Goal: Check status: Check status

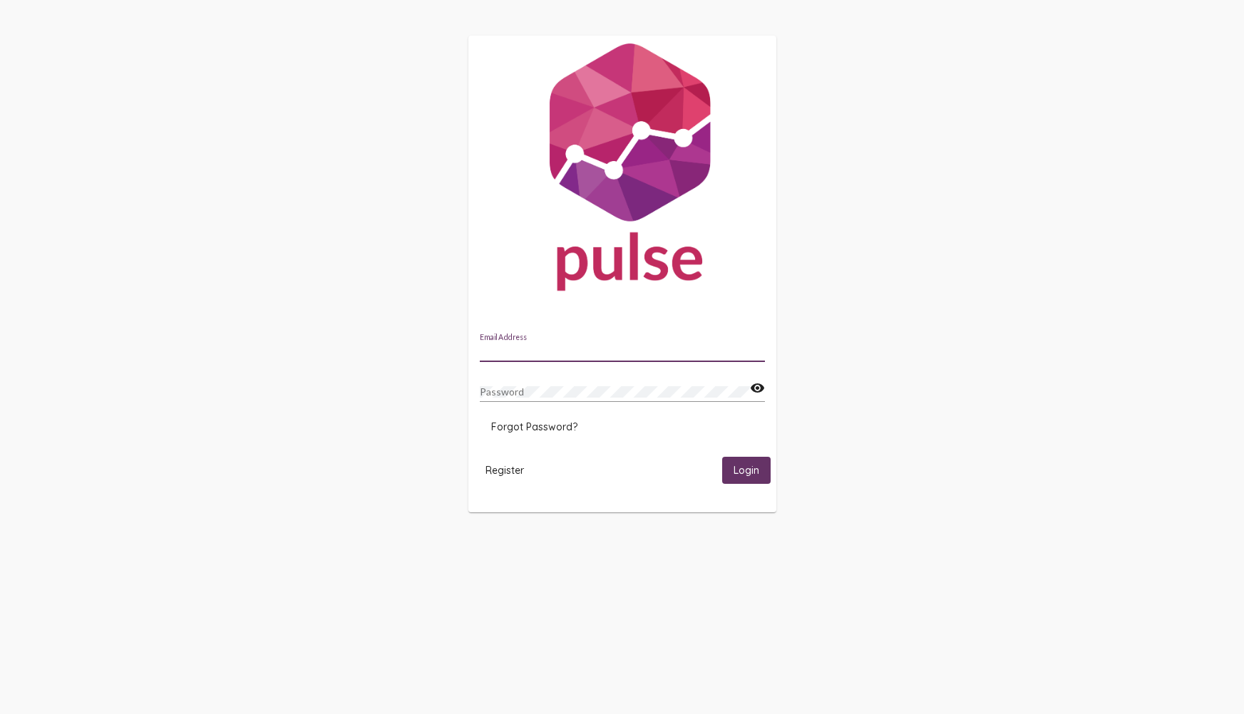
click at [592, 346] on input "Email Address" at bounding box center [622, 351] width 285 height 11
type input "[PERSON_NAME][EMAIL_ADDRESS][PERSON_NAME][DOMAIN_NAME]"
click at [625, 403] on div "Password visibility" at bounding box center [622, 394] width 285 height 41
click at [756, 475] on span "Login" at bounding box center [746, 471] width 26 height 13
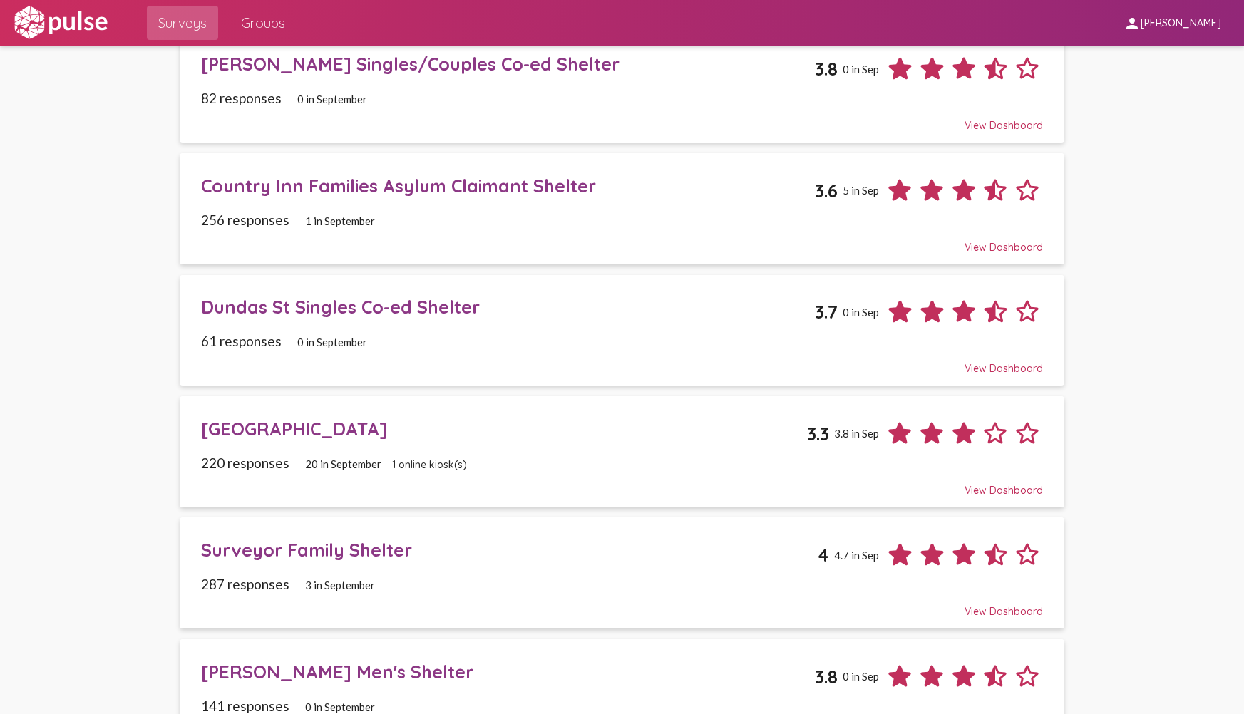
scroll to position [167, 0]
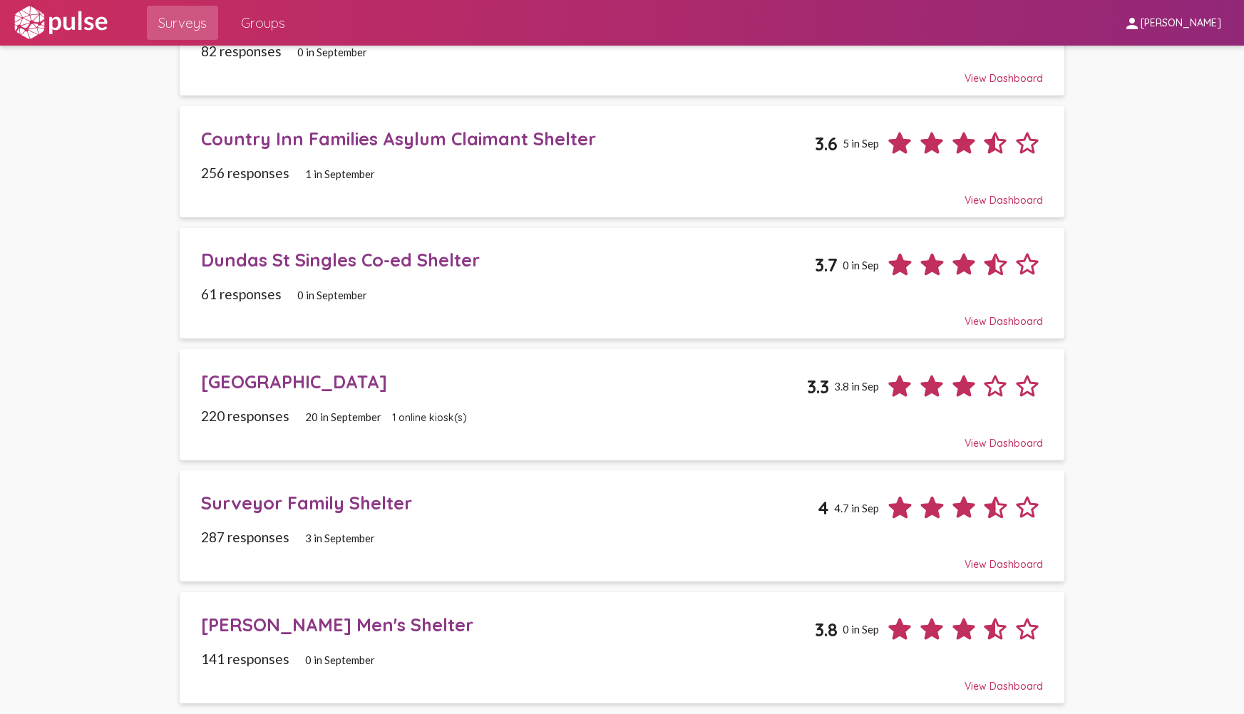
click at [827, 413] on div "220 responses 20 in [DATE] online kiosk(s)" at bounding box center [622, 416] width 842 height 16
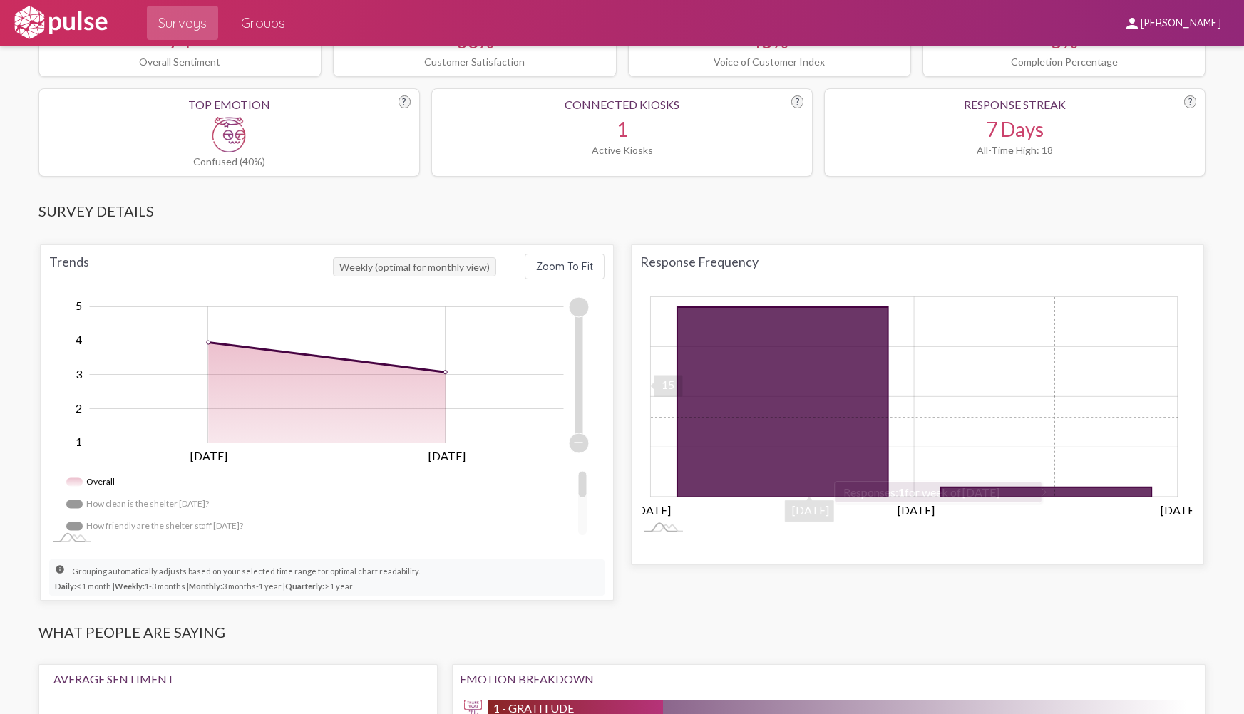
scroll to position [855, 0]
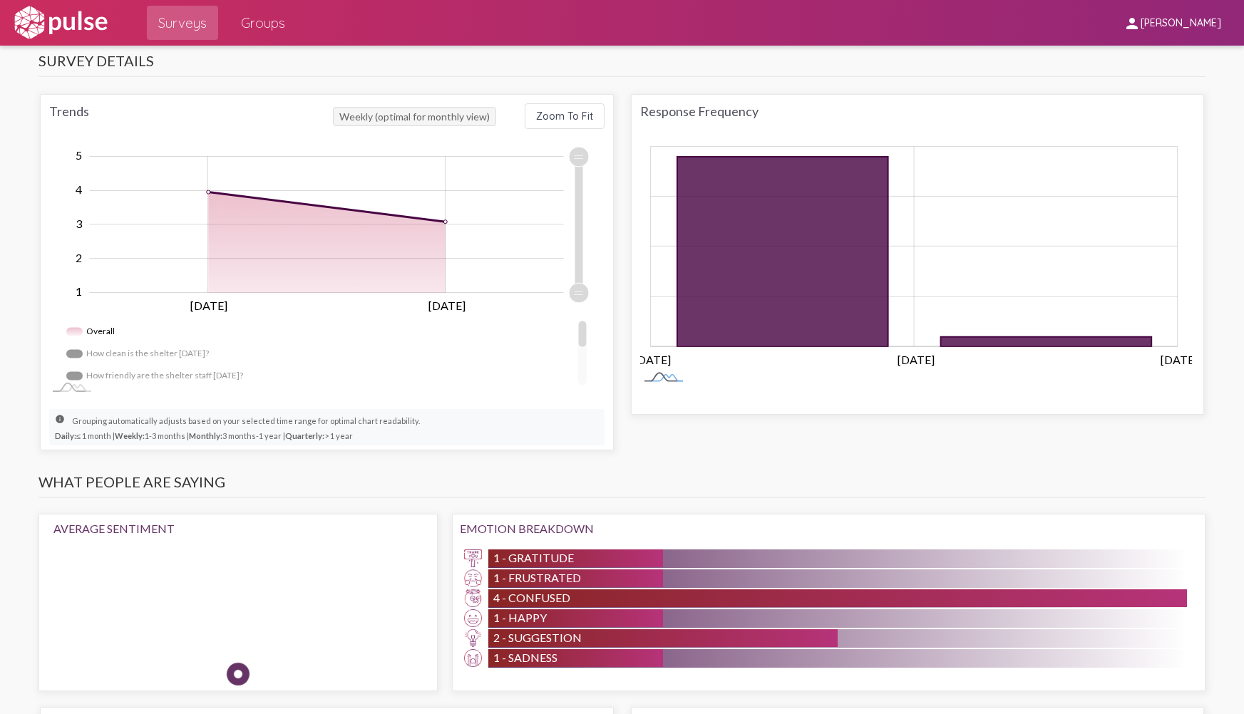
click at [654, 378] on rect at bounding box center [663, 378] width 47 height 15
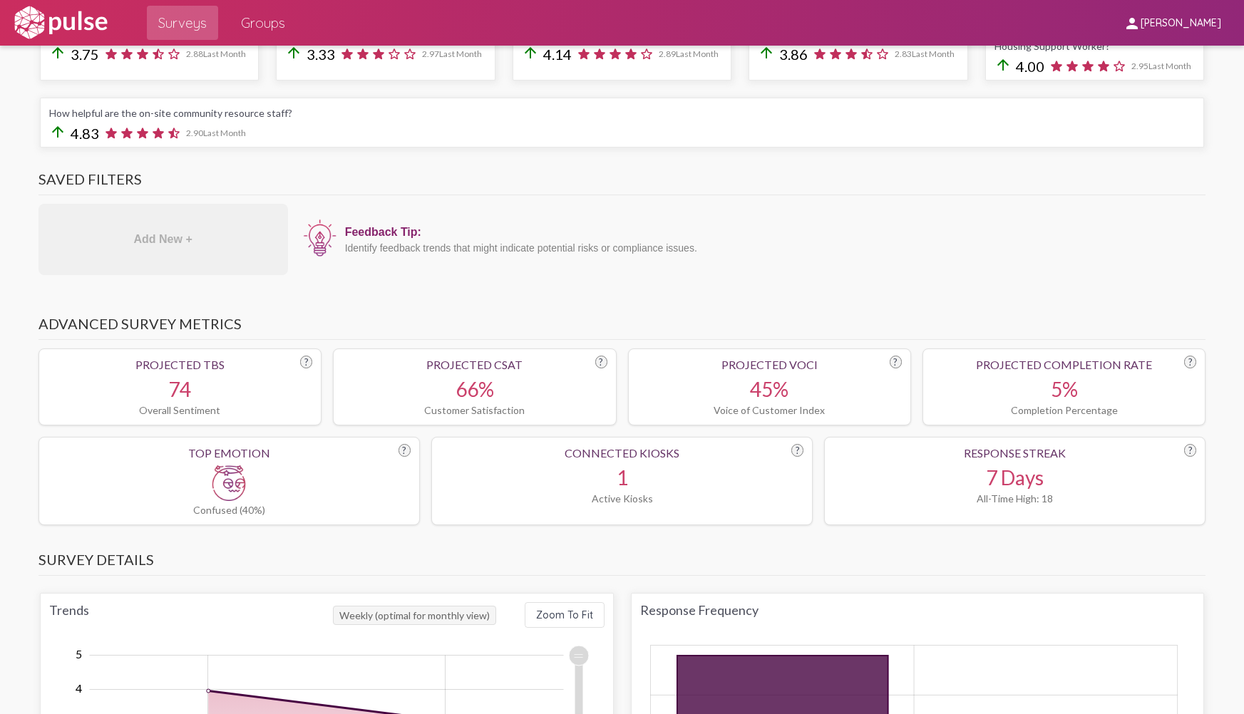
scroll to position [0, 0]
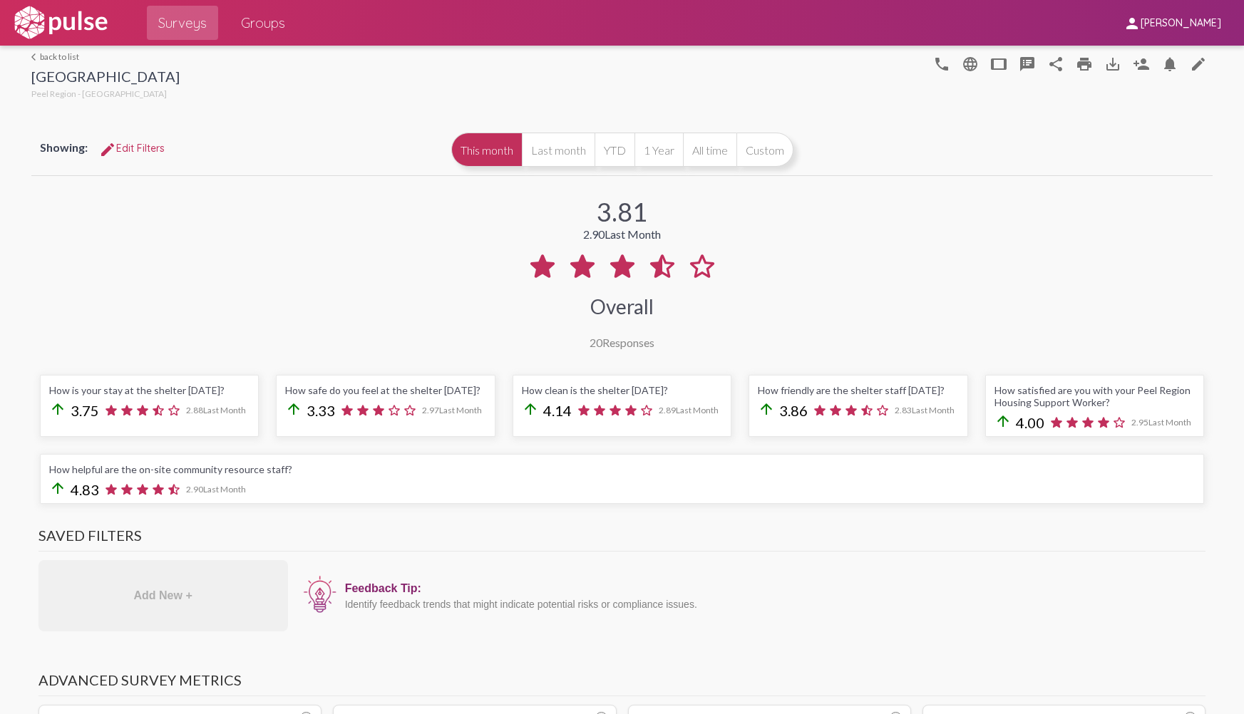
drag, startPoint x: 555, startPoint y: 157, endPoint x: 615, endPoint y: 197, distance: 72.9
click at [556, 159] on button "Last month" at bounding box center [558, 150] width 73 height 34
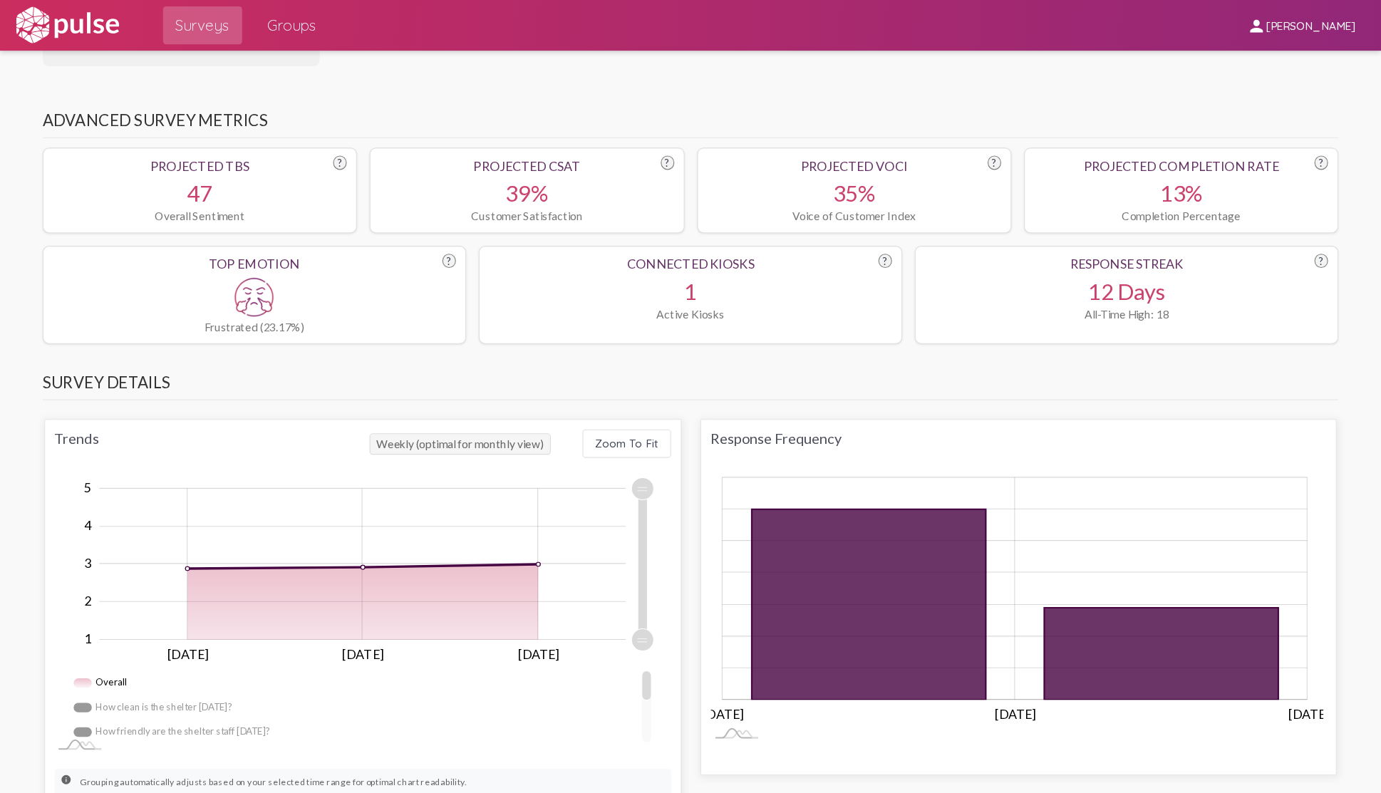
scroll to position [570, 0]
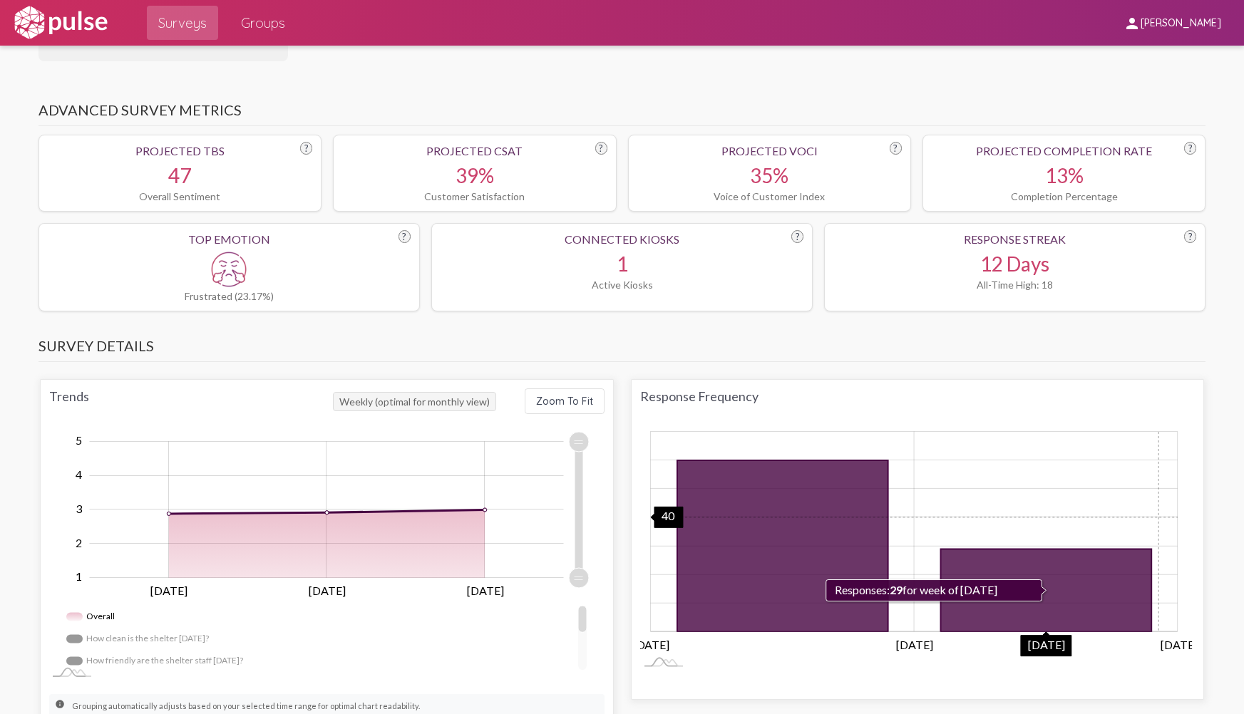
click at [1153, 517] on icon "Chart" at bounding box center [913, 517] width 527 height 0
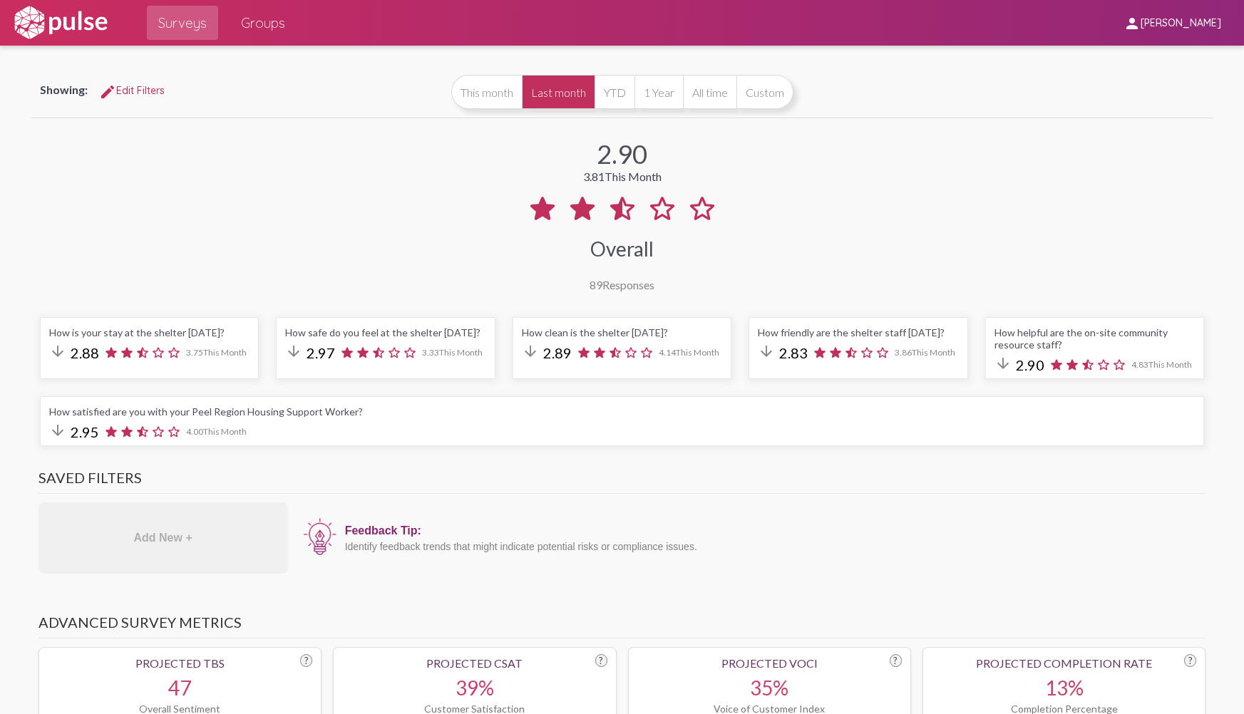
scroll to position [0, 0]
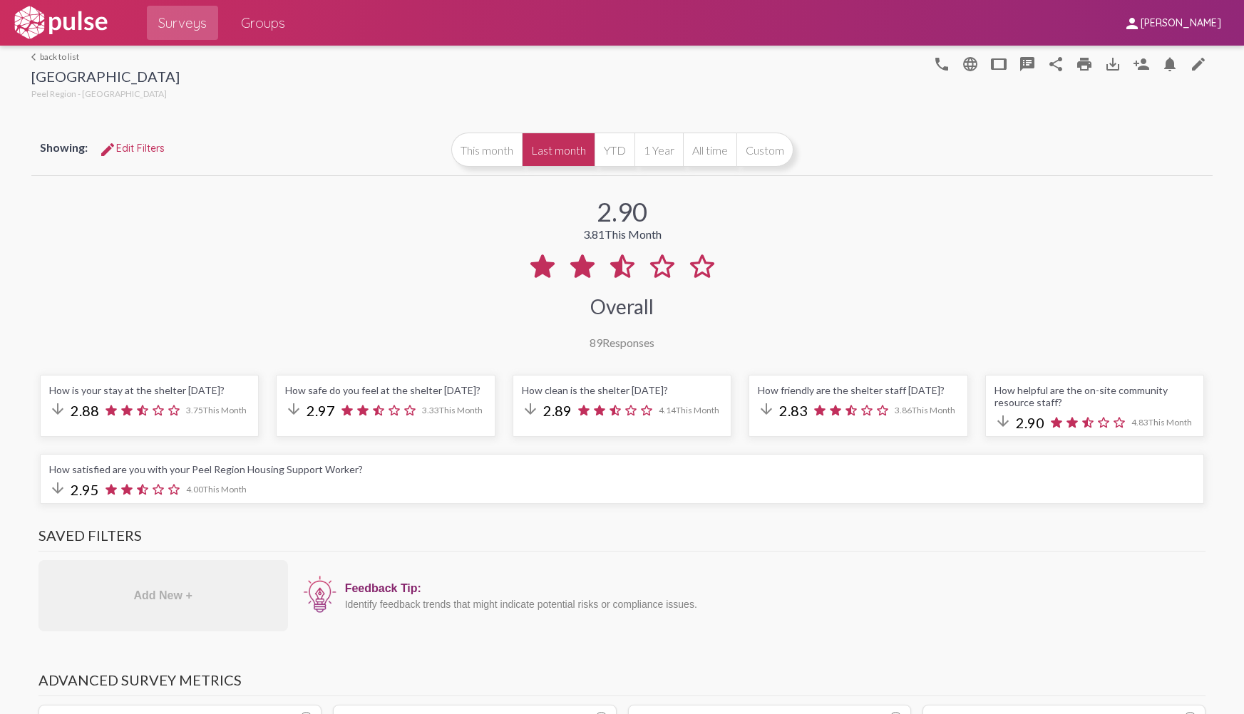
drag, startPoint x: 474, startPoint y: 148, endPoint x: 559, endPoint y: 186, distance: 92.9
click at [478, 150] on button "This month" at bounding box center [486, 150] width 71 height 34
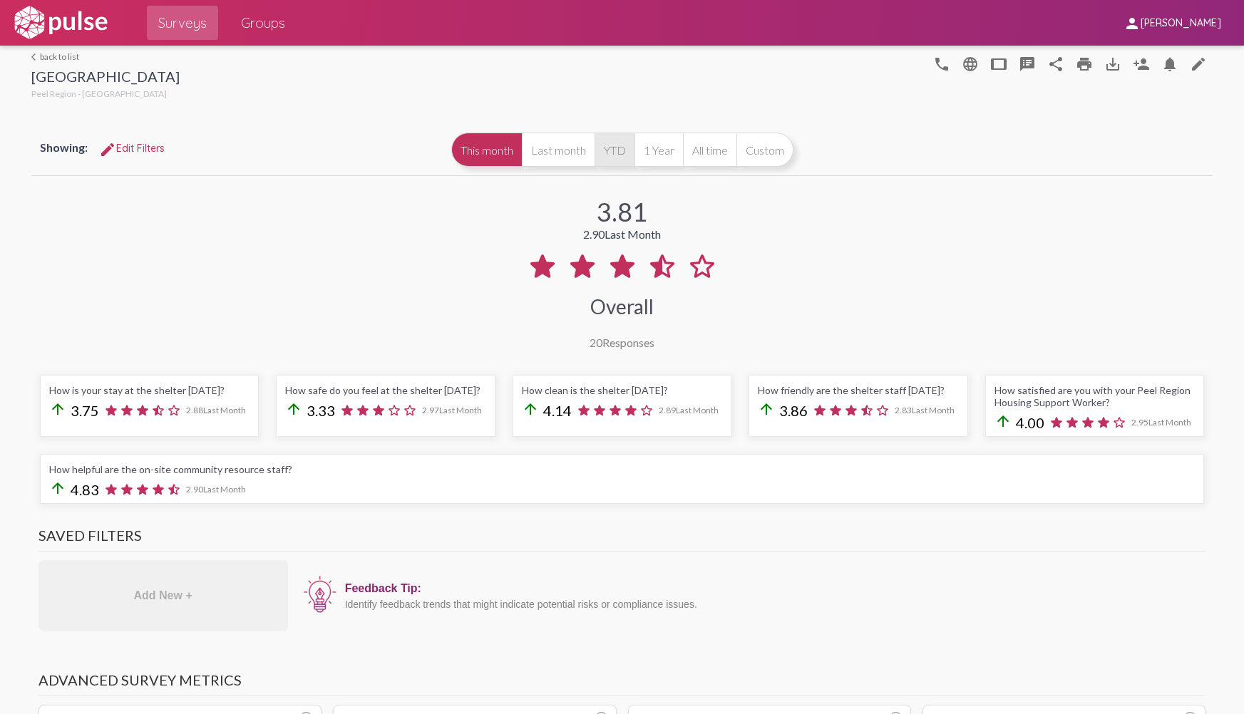
click at [620, 155] on button "YTD" at bounding box center [614, 150] width 40 height 34
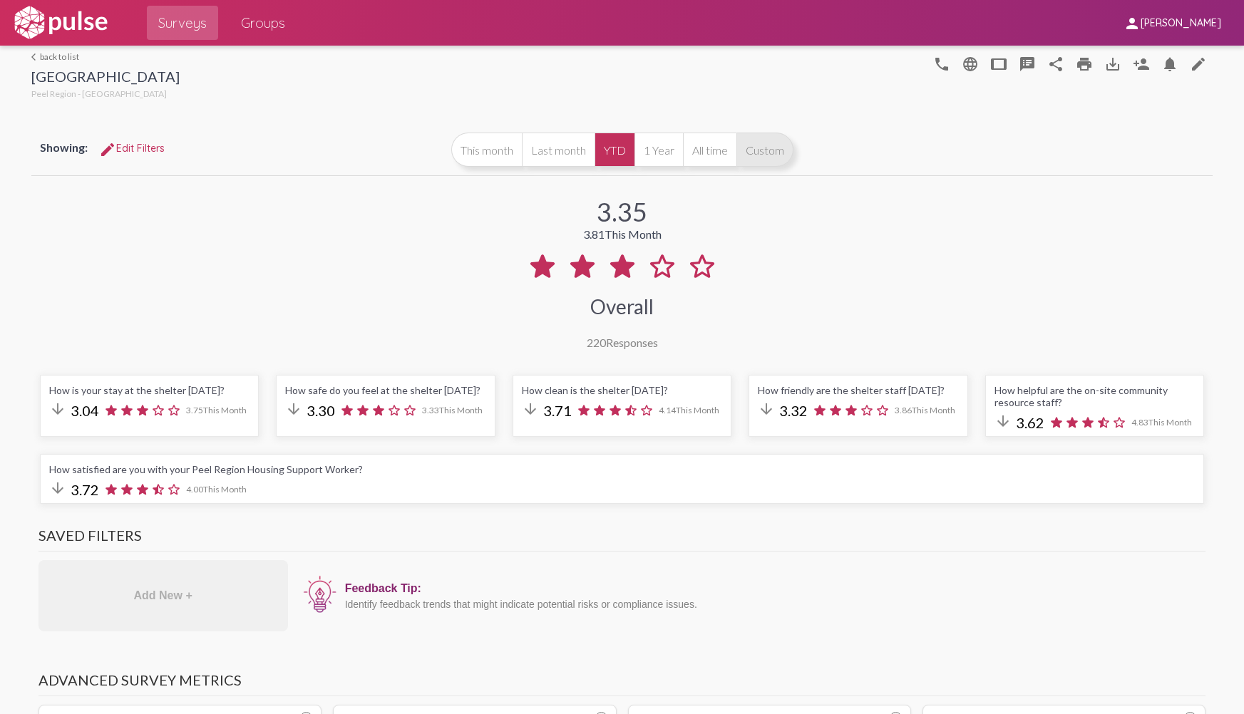
click at [751, 149] on button "Custom" at bounding box center [764, 150] width 57 height 34
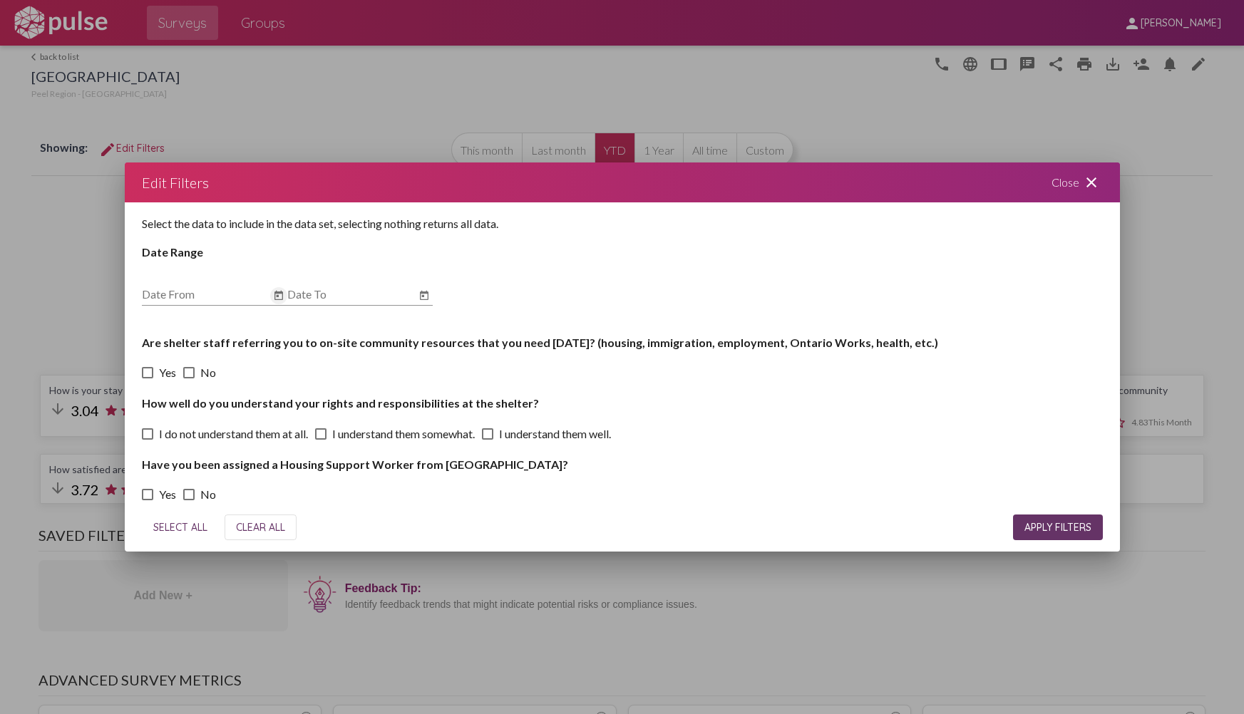
click at [277, 299] on icon "Open calendar" at bounding box center [278, 295] width 11 height 17
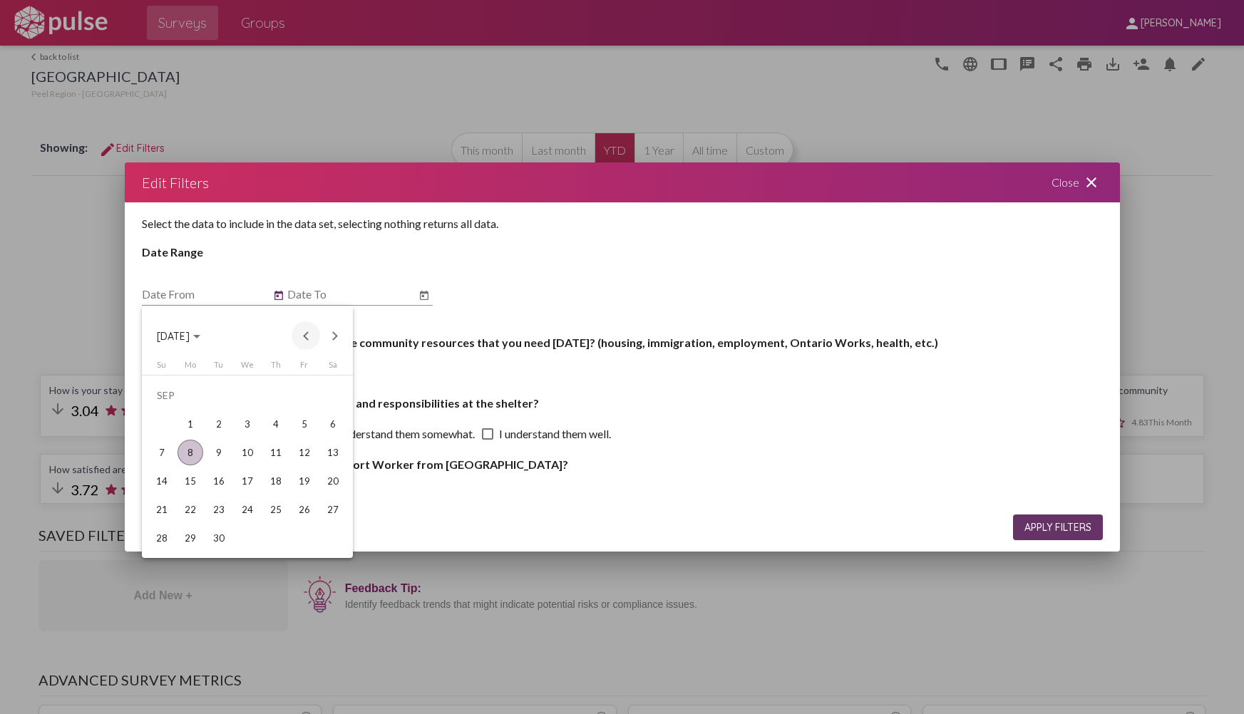
click at [310, 339] on button "Previous month" at bounding box center [306, 335] width 29 height 29
click at [243, 483] on div "20" at bounding box center [248, 481] width 26 height 26
type input "[DATE]"
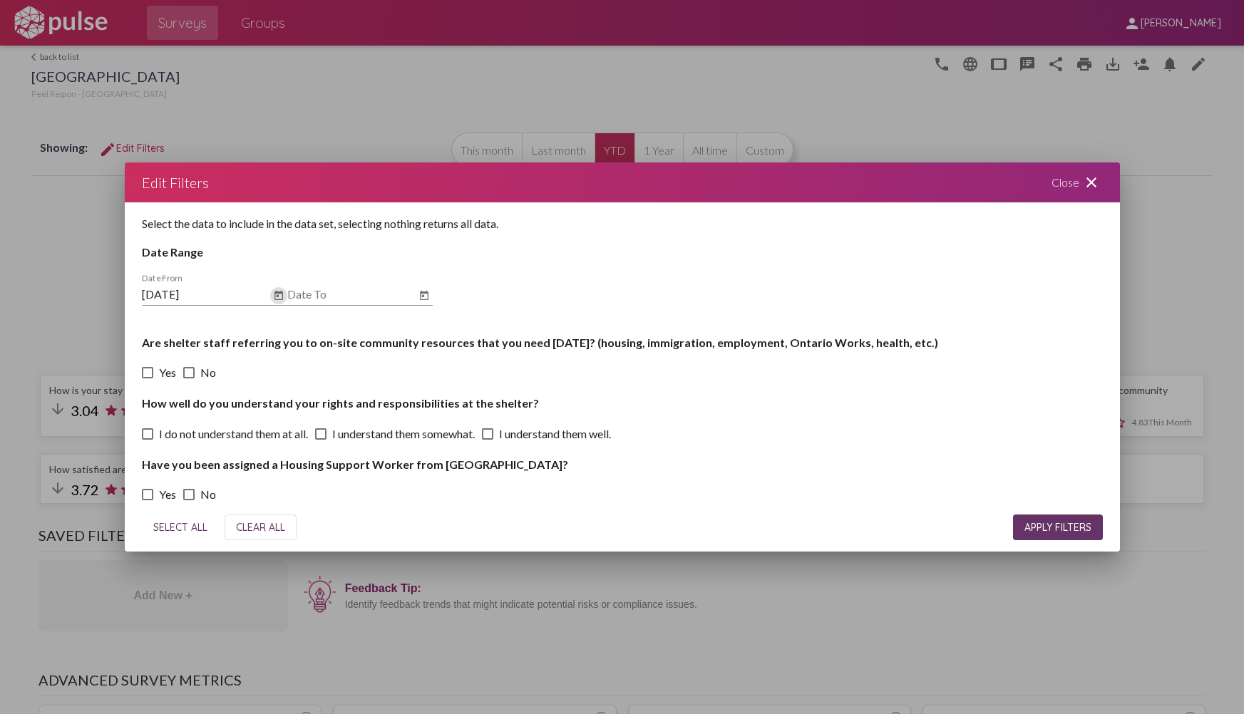
click at [423, 296] on icon "Open calendar" at bounding box center [424, 295] width 9 height 9
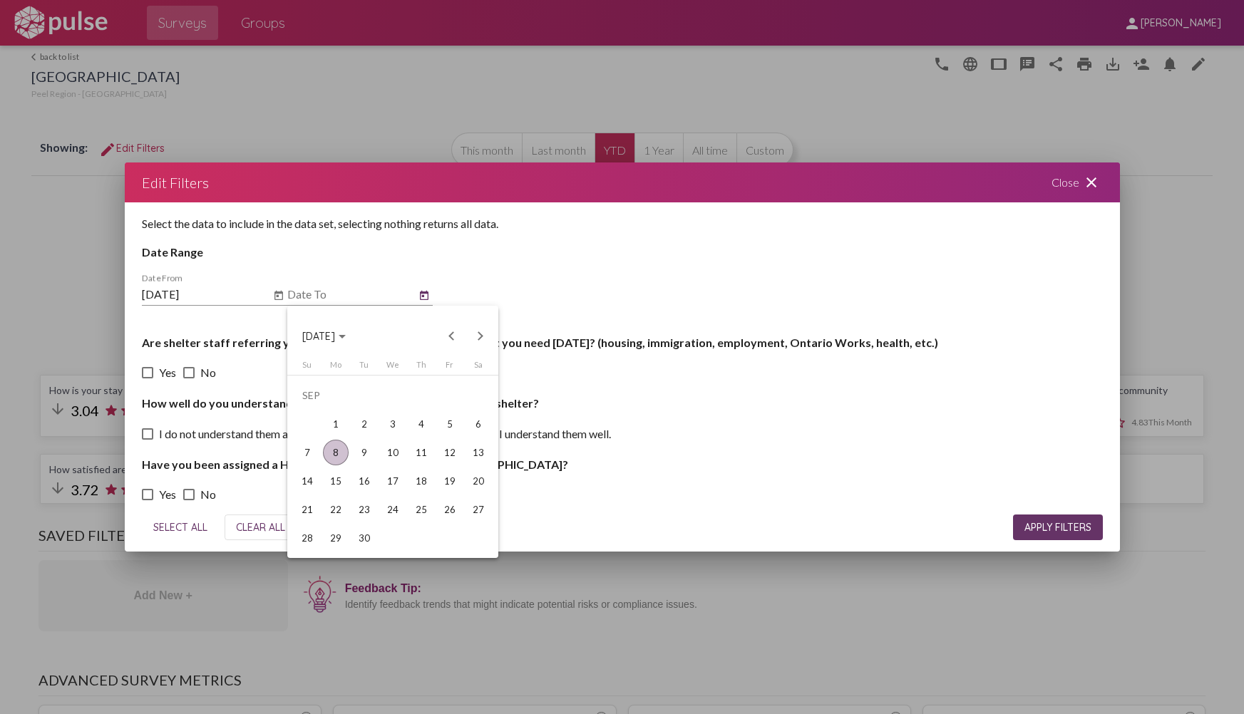
click at [334, 450] on div "8" at bounding box center [336, 453] width 26 height 26
type input "[DATE]"
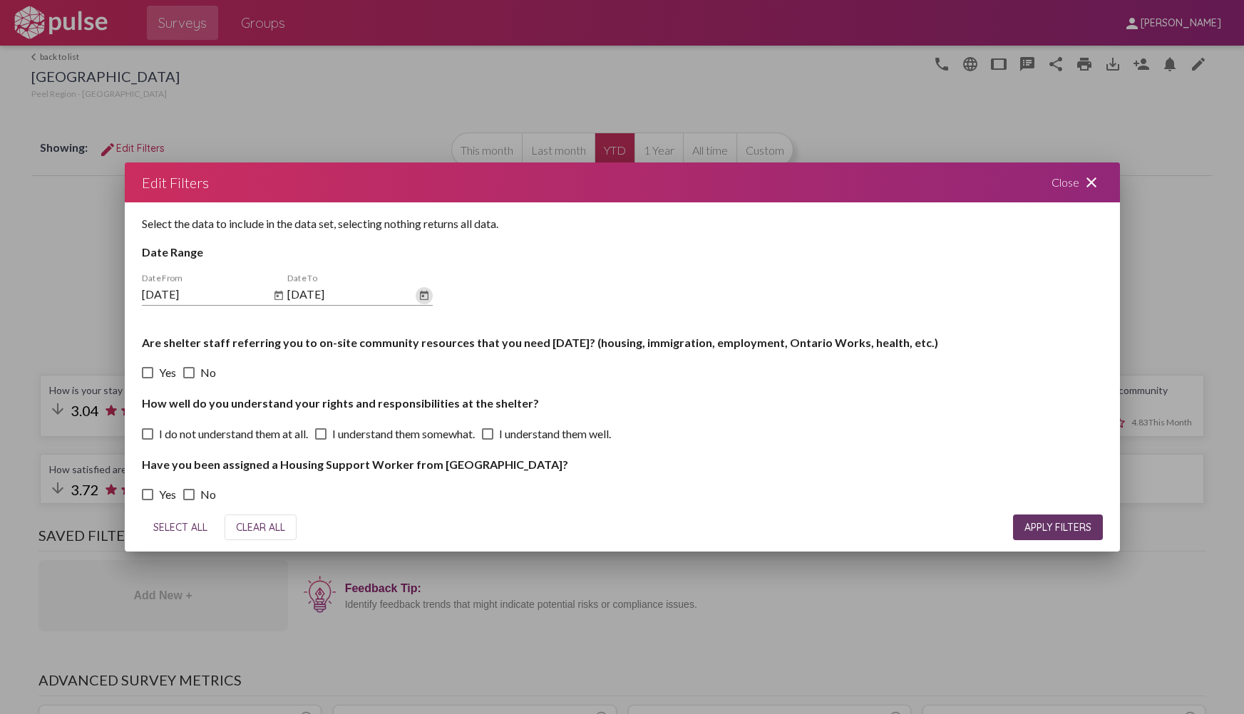
click at [1050, 524] on span "APPLY FILTERS" at bounding box center [1057, 527] width 67 height 13
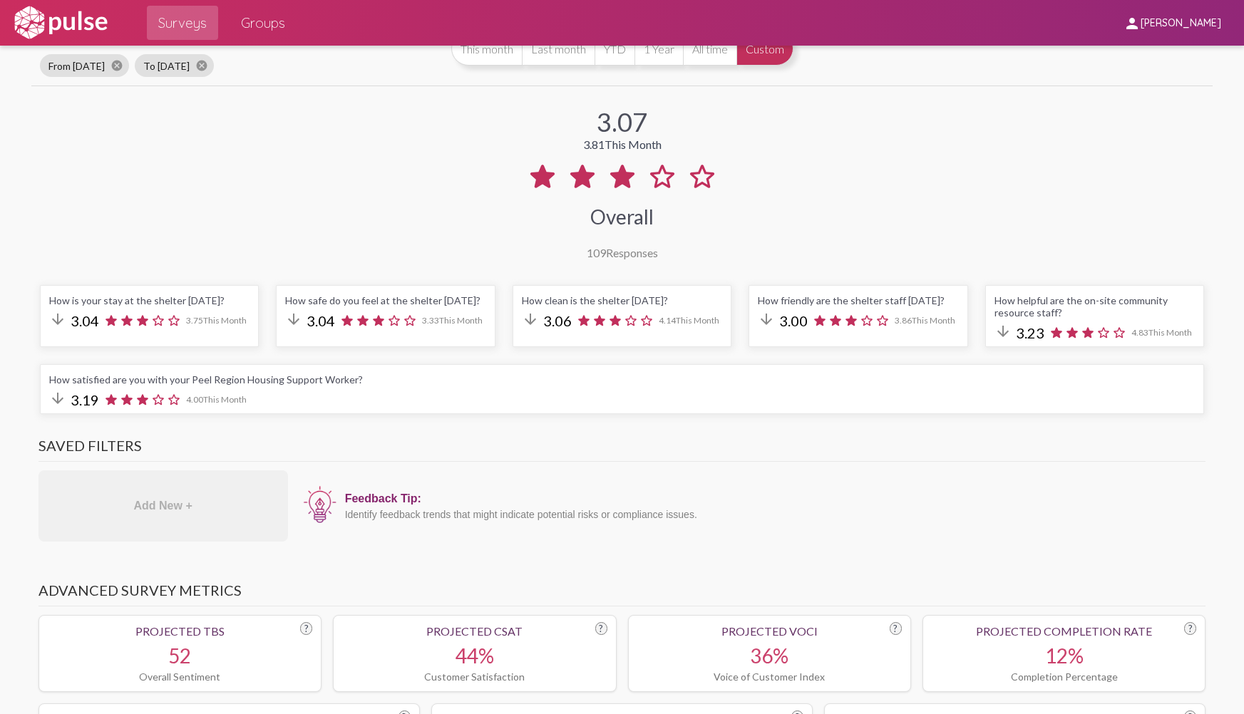
scroll to position [71, 0]
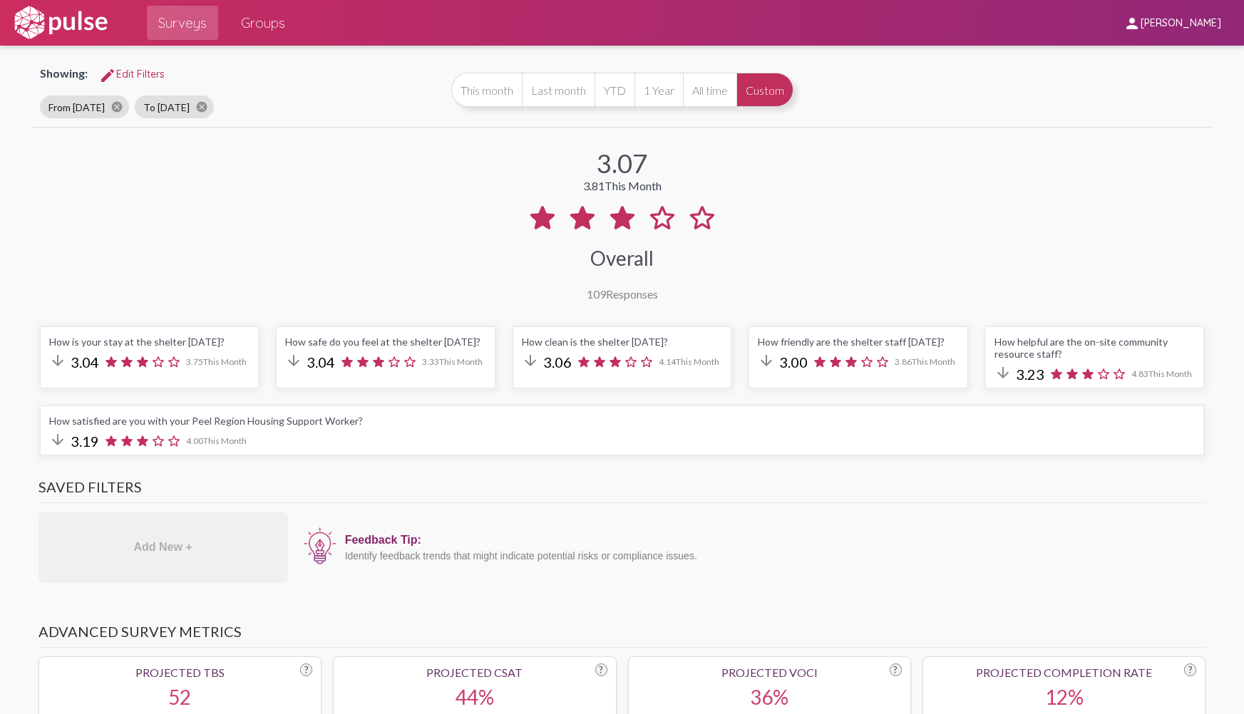
click at [754, 87] on button "Custom" at bounding box center [764, 90] width 57 height 34
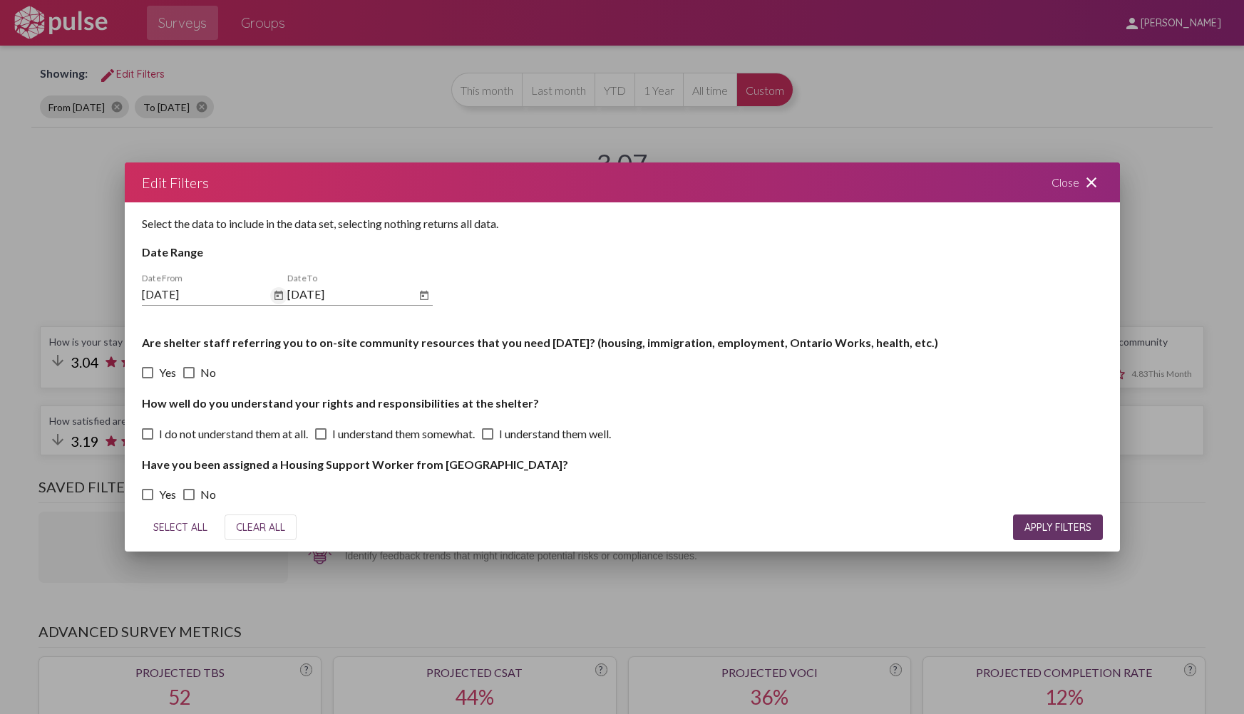
click at [274, 298] on icon "Open calendar" at bounding box center [278, 295] width 11 height 17
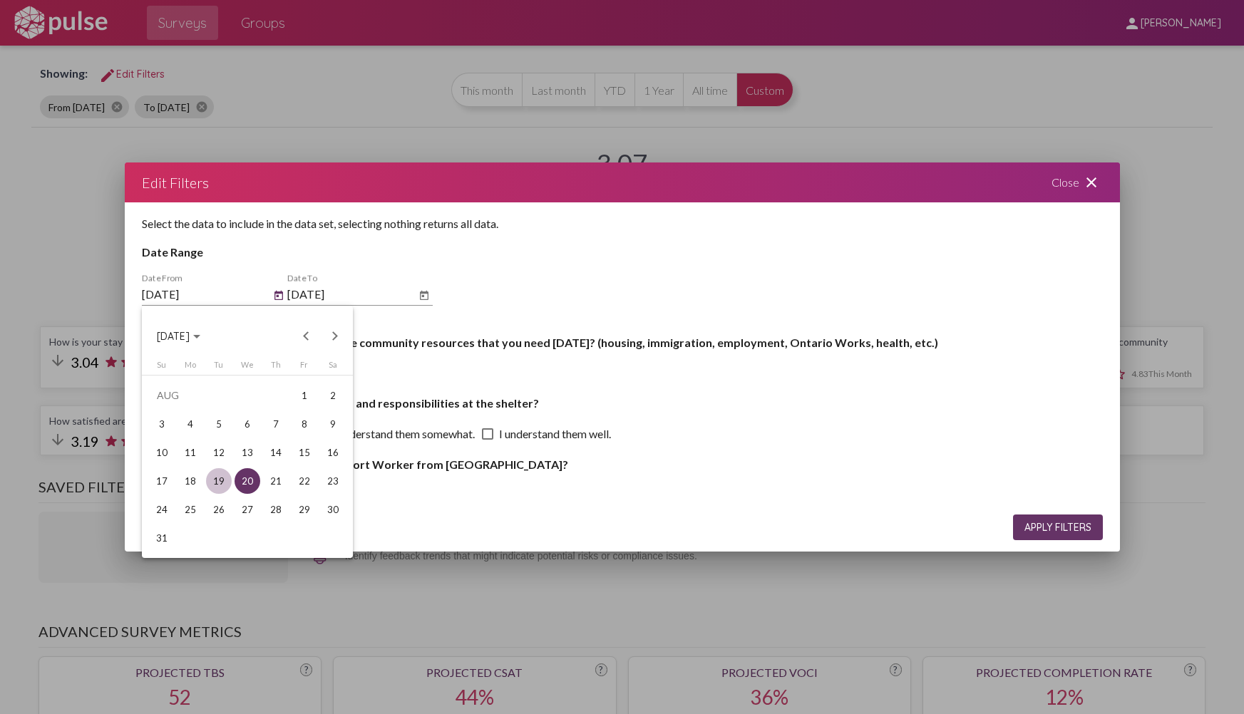
click at [217, 486] on div "19" at bounding box center [219, 481] width 26 height 26
type input "[DATE]"
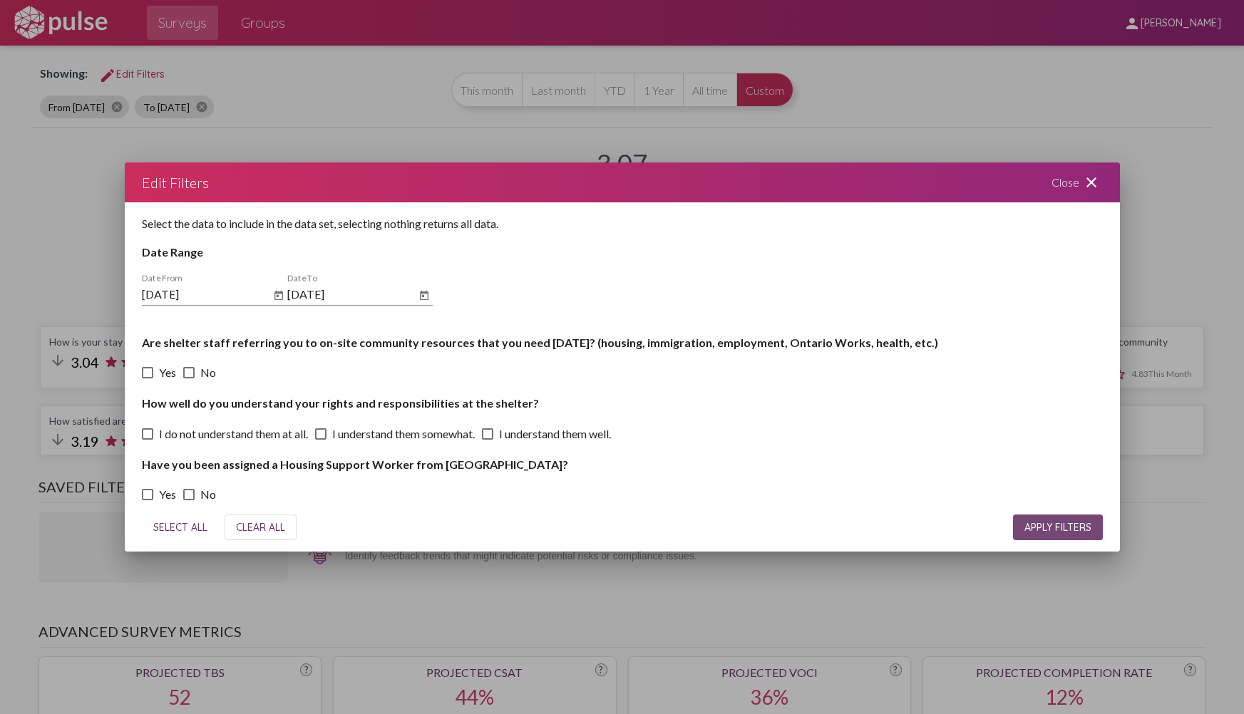
click at [1035, 522] on span "APPLY FILTERS" at bounding box center [1057, 527] width 67 height 13
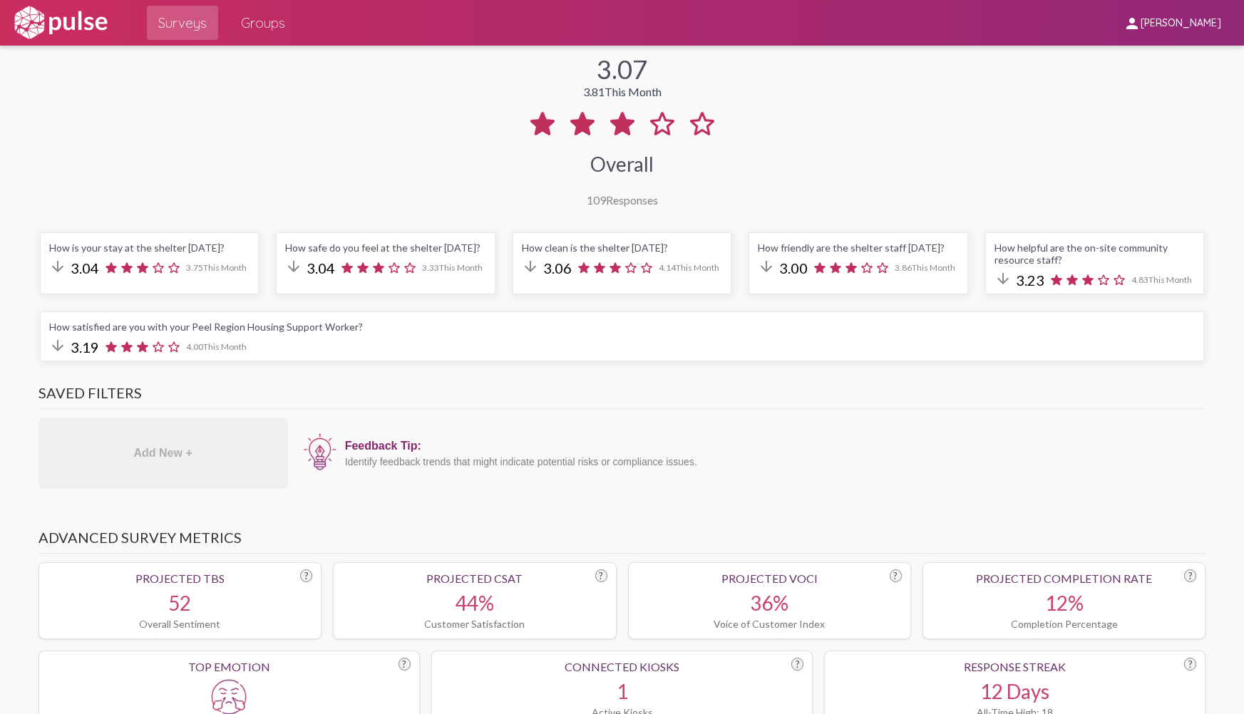
scroll to position [499, 0]
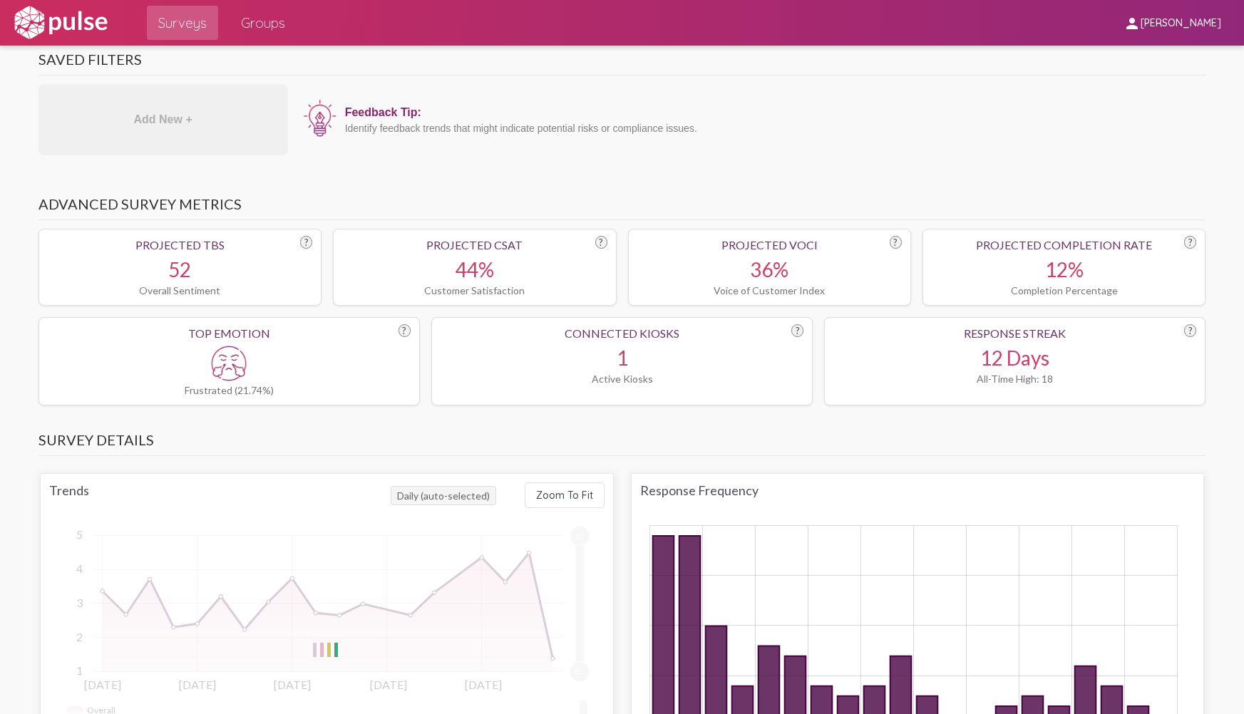
click at [765, 173] on div "Advanced Survey Metrics Projected TBS ? 52 Overall Sentiment Projected CSAT ? 4…" at bounding box center [622, 293] width 1168 height 247
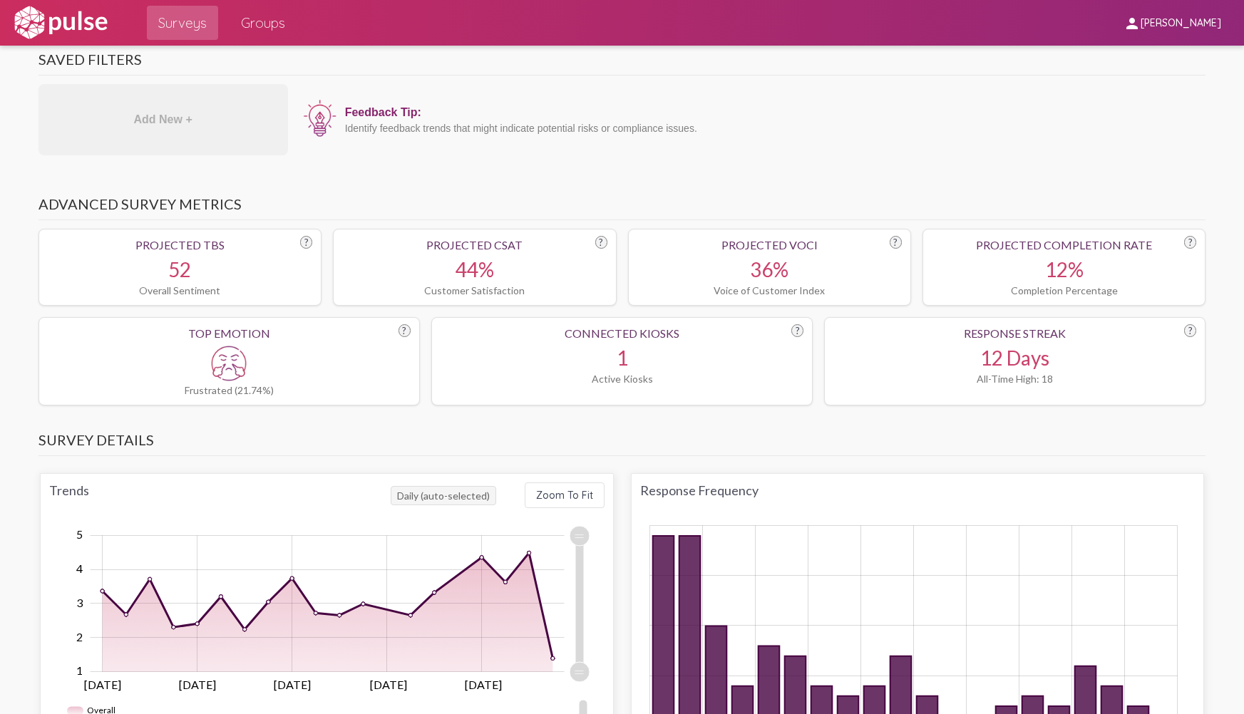
scroll to position [0, 0]
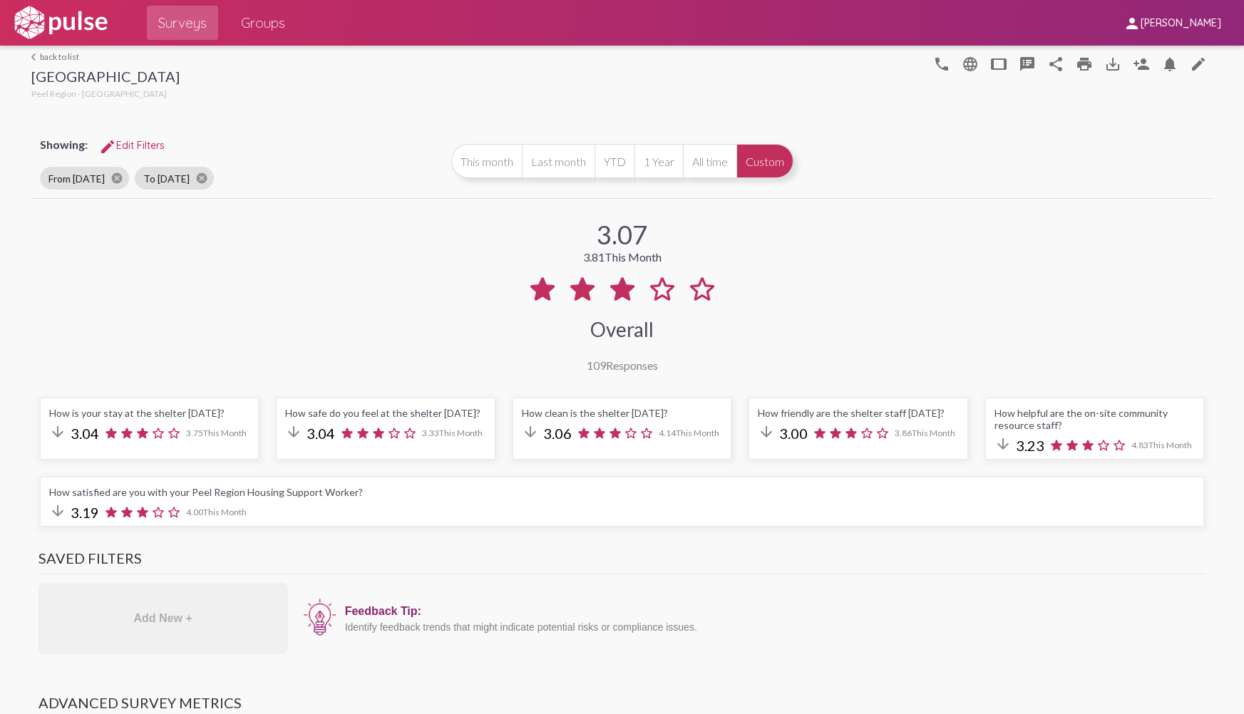
click at [763, 164] on button "Custom" at bounding box center [764, 161] width 57 height 34
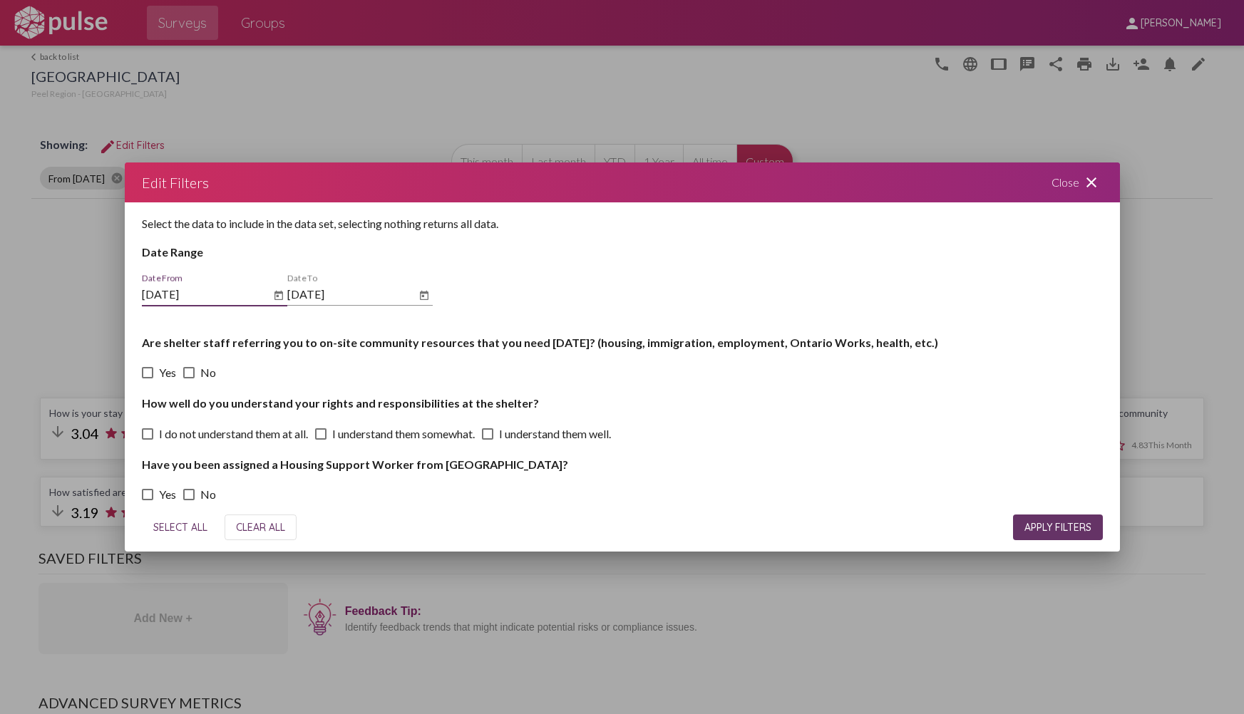
click at [278, 293] on icon "Open calendar" at bounding box center [278, 295] width 9 height 9
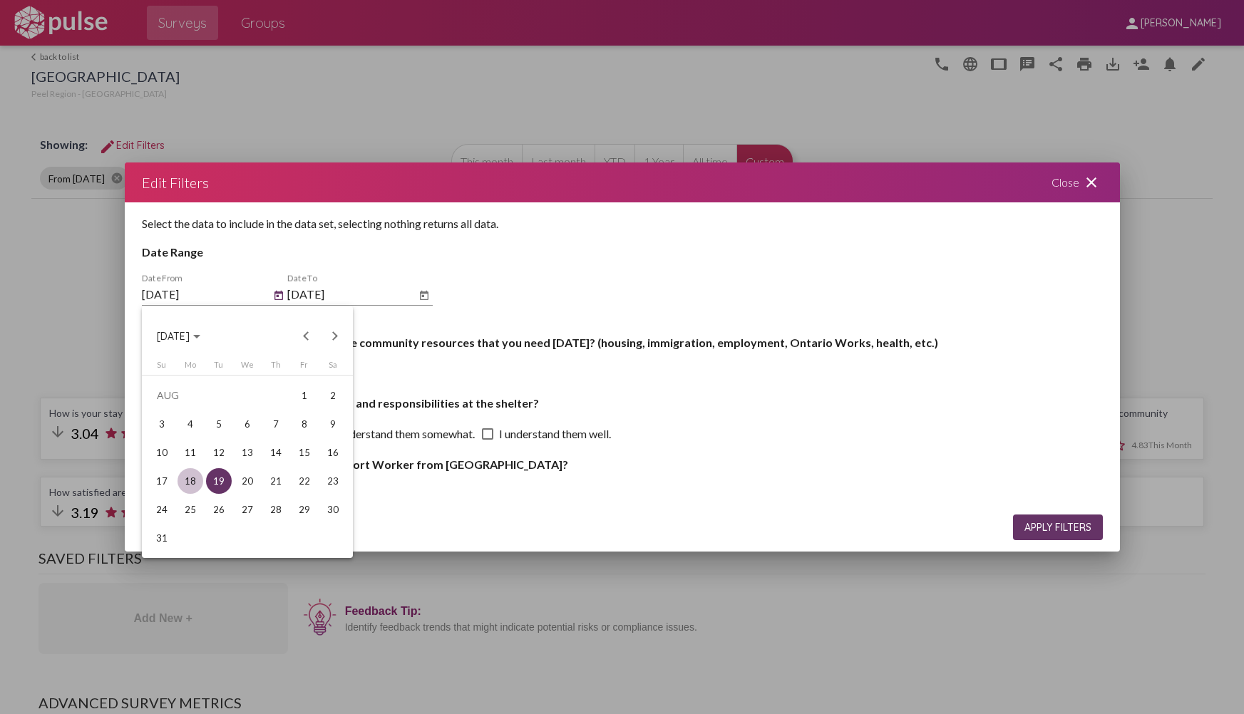
click at [185, 484] on div "18" at bounding box center [190, 481] width 26 height 26
type input "[DATE]"
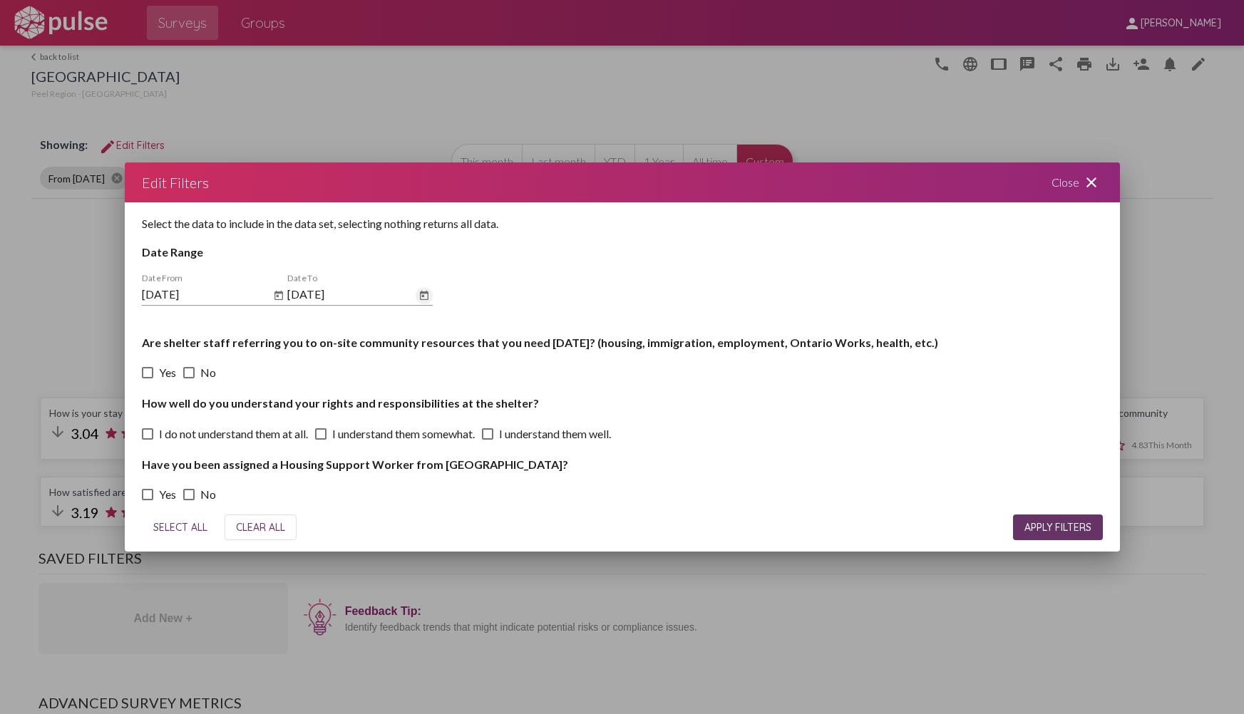
click at [428, 298] on icon "Open calendar" at bounding box center [423, 295] width 11 height 17
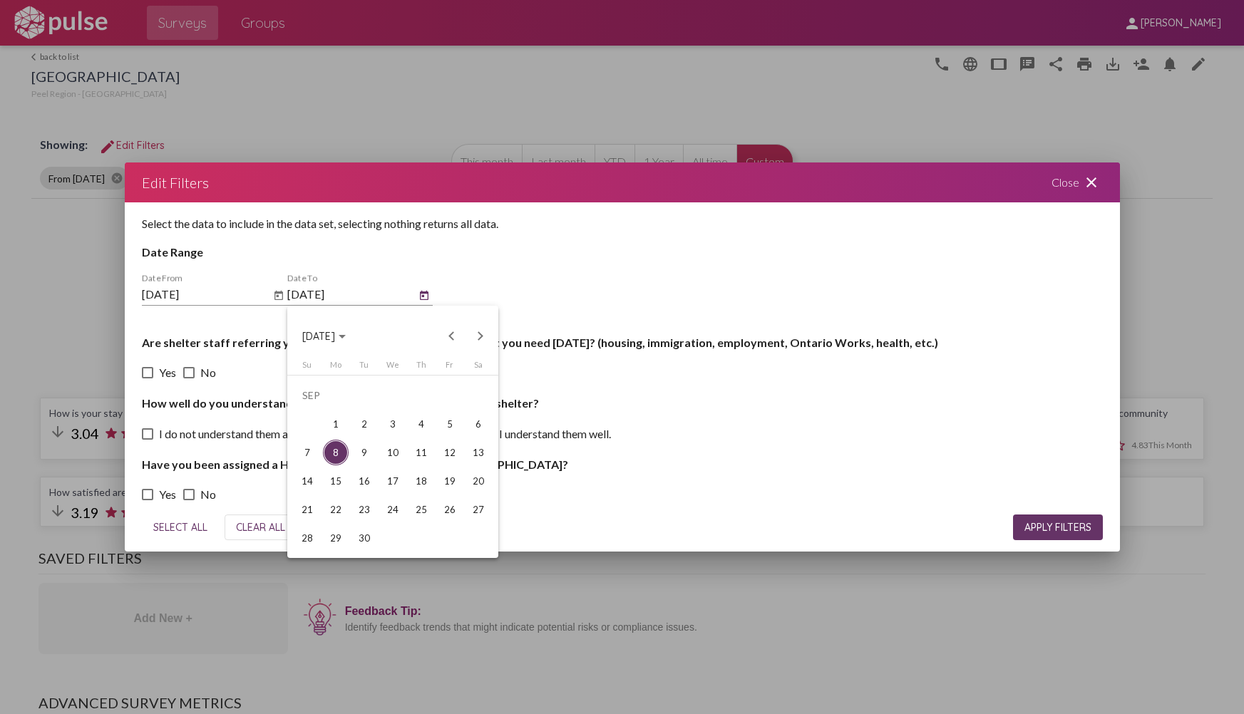
click at [336, 455] on div "8" at bounding box center [336, 453] width 26 height 26
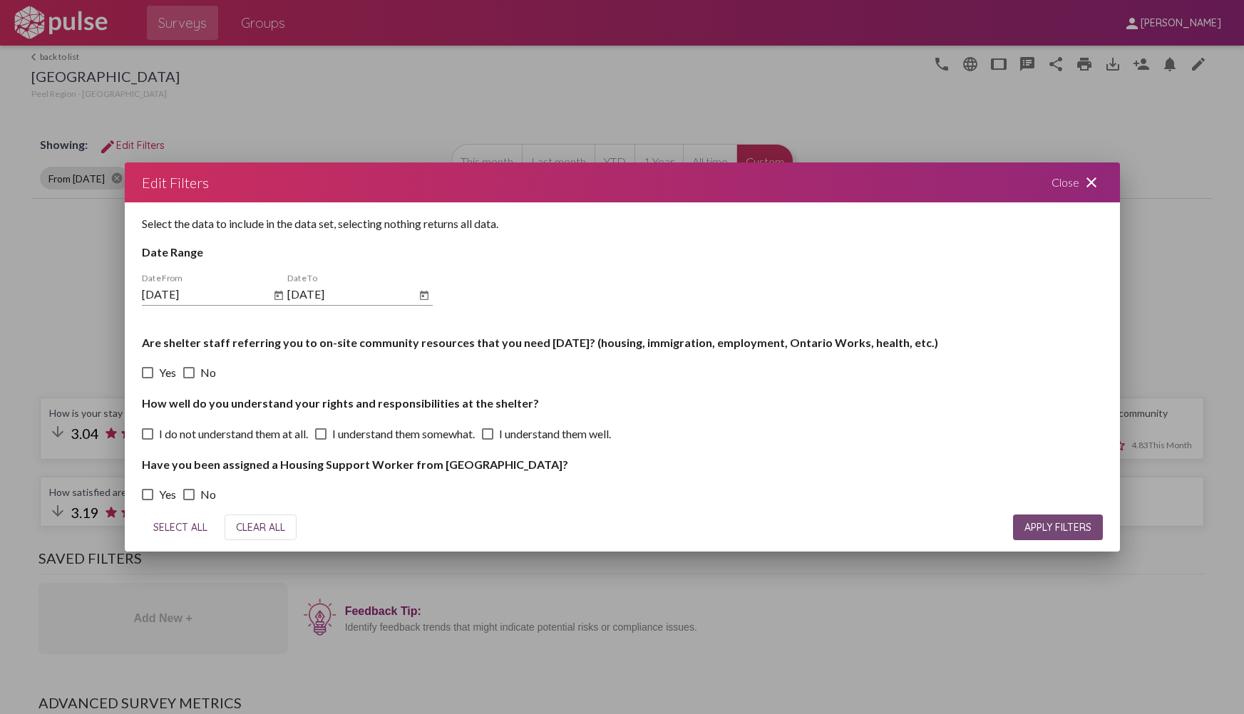
click at [1049, 527] on span "APPLY FILTERS" at bounding box center [1057, 527] width 67 height 13
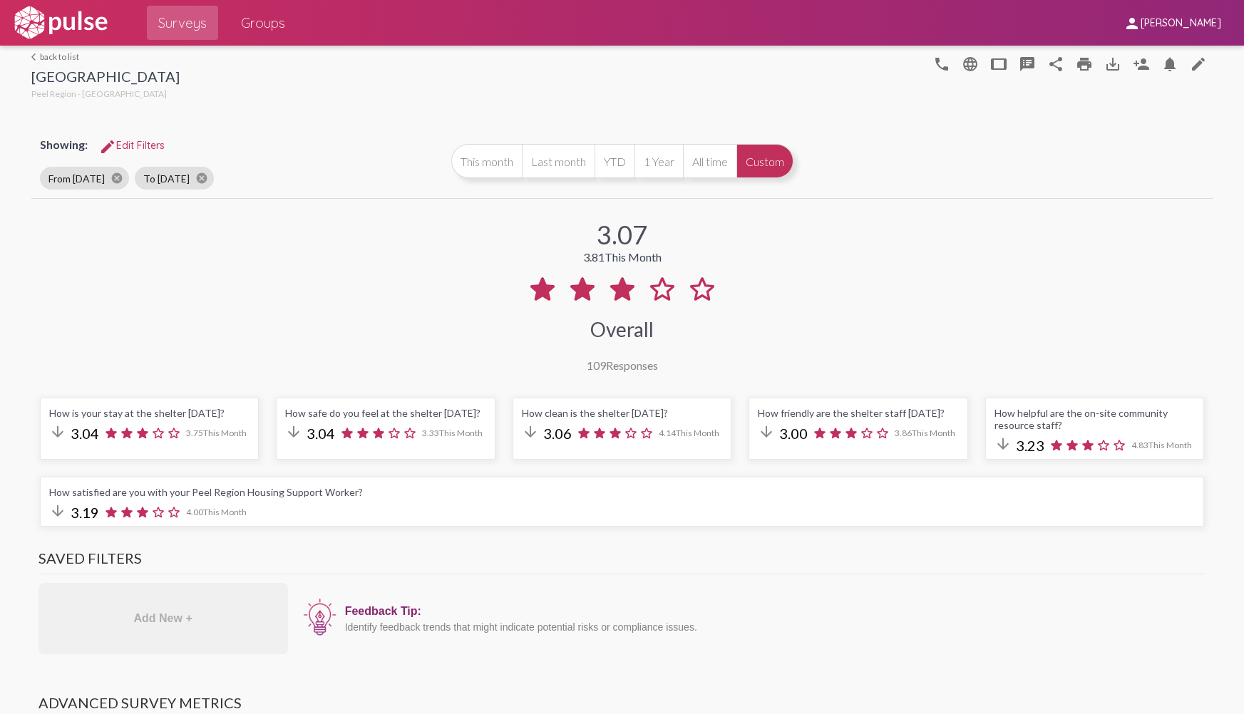
scroll to position [499, 0]
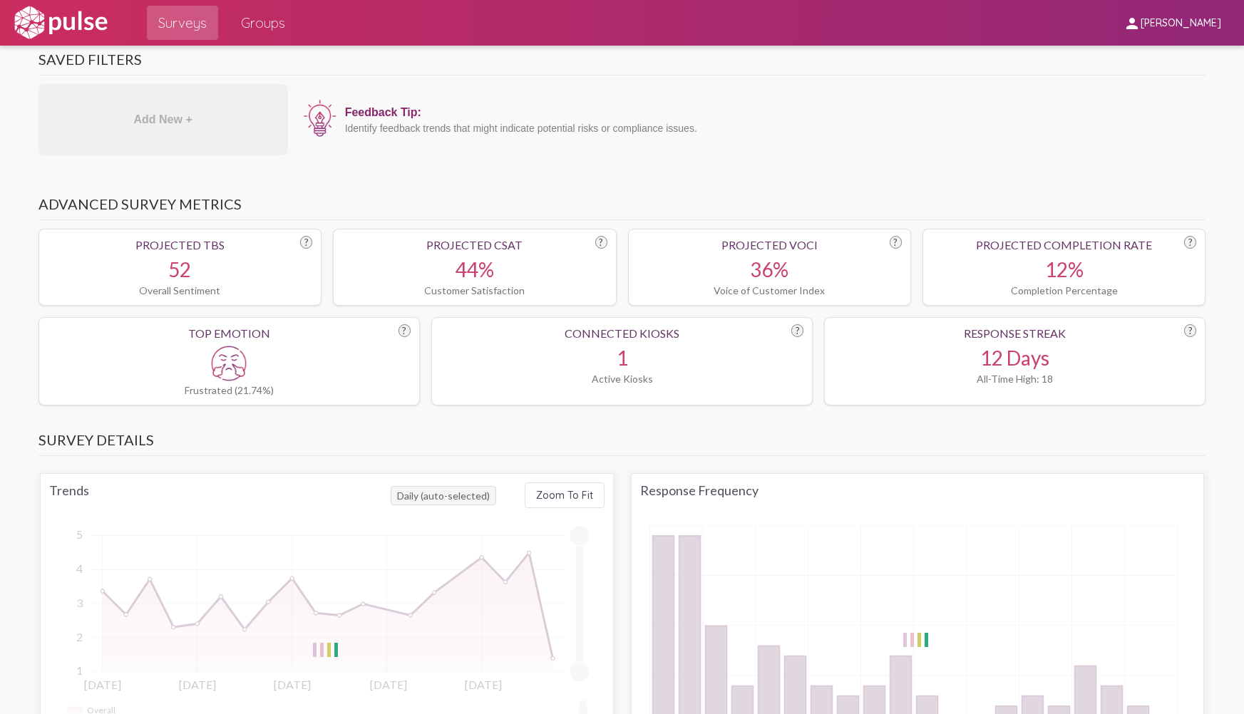
click at [726, 483] on div "Response Frequency" at bounding box center [917, 491] width 555 height 16
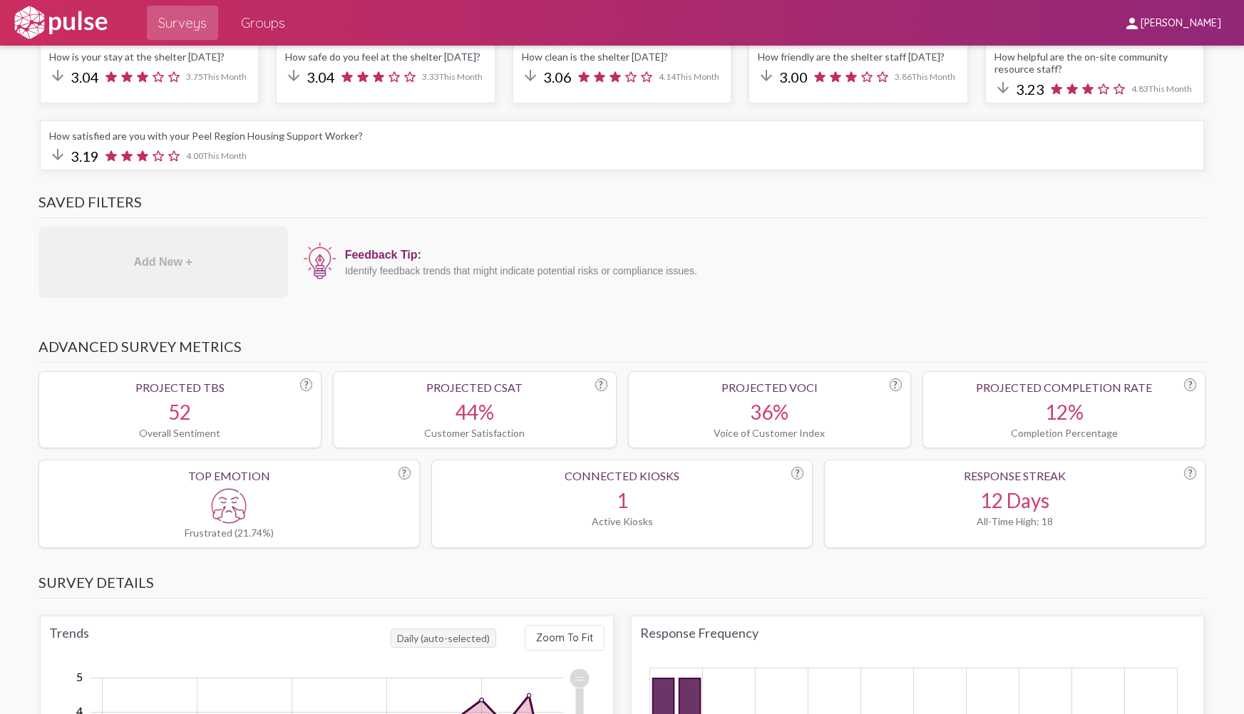
scroll to position [0, 0]
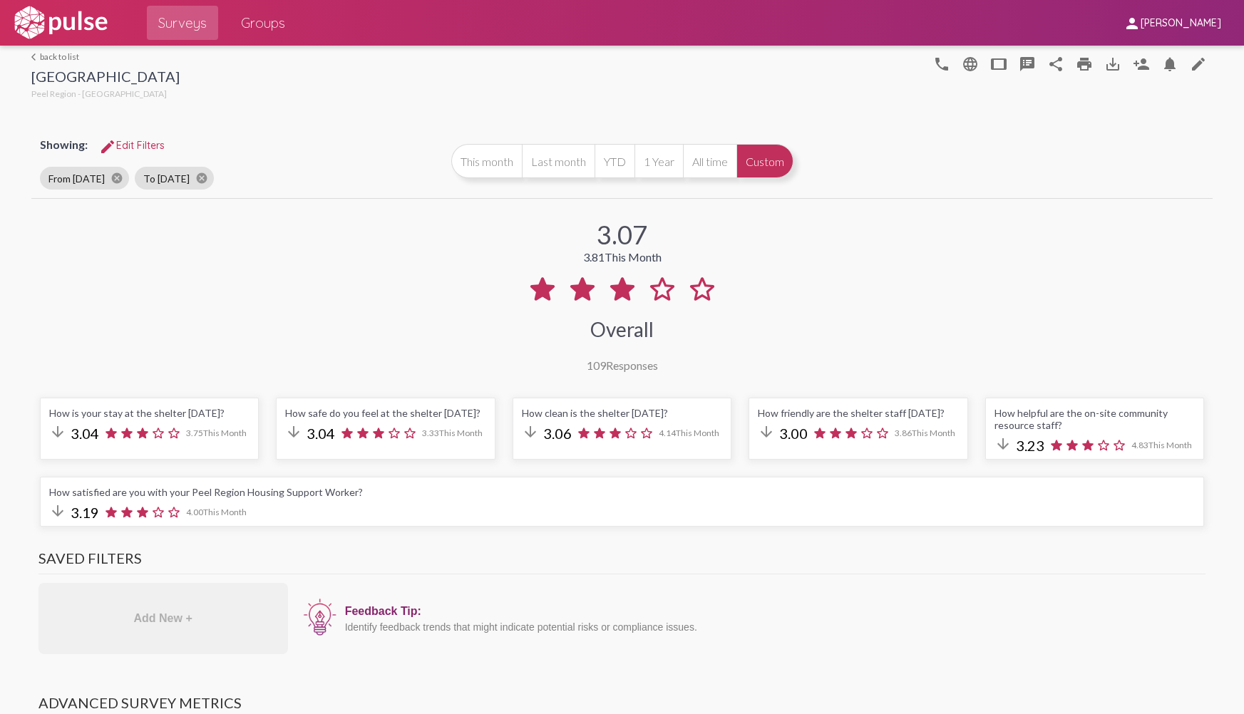
click at [766, 170] on button "Custom" at bounding box center [764, 161] width 57 height 34
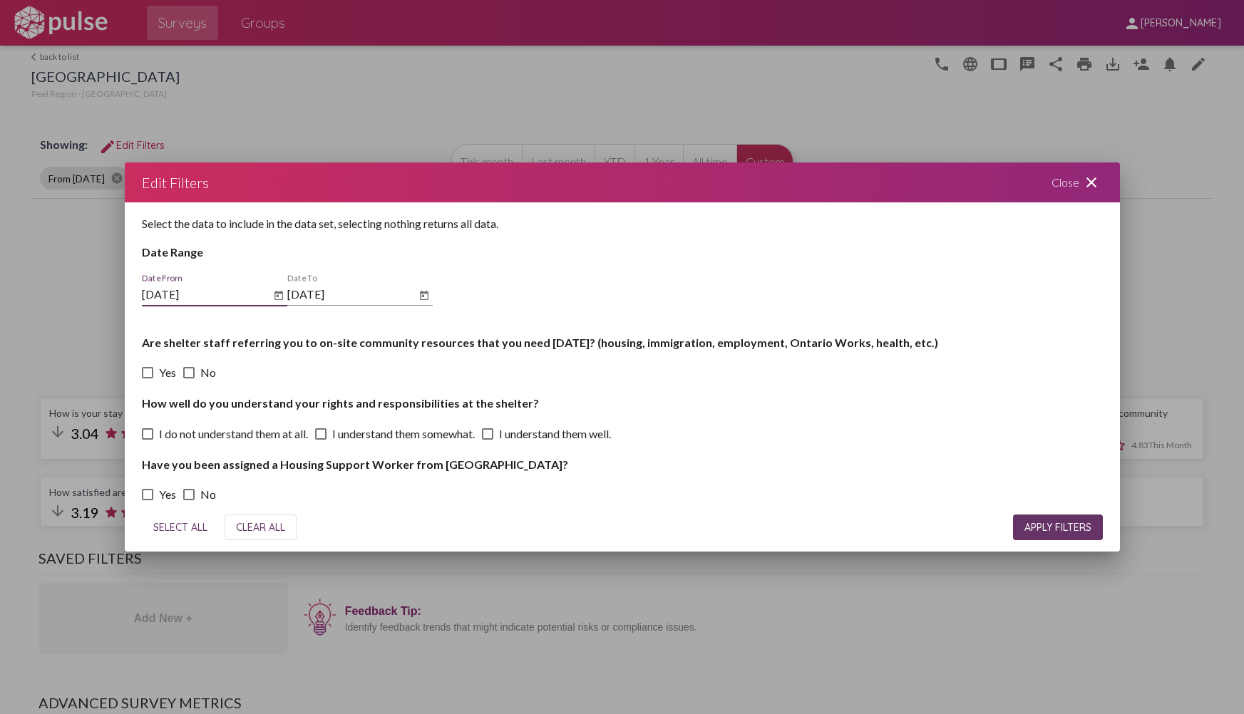
click at [271, 293] on button "Open calendar" at bounding box center [278, 295] width 17 height 17
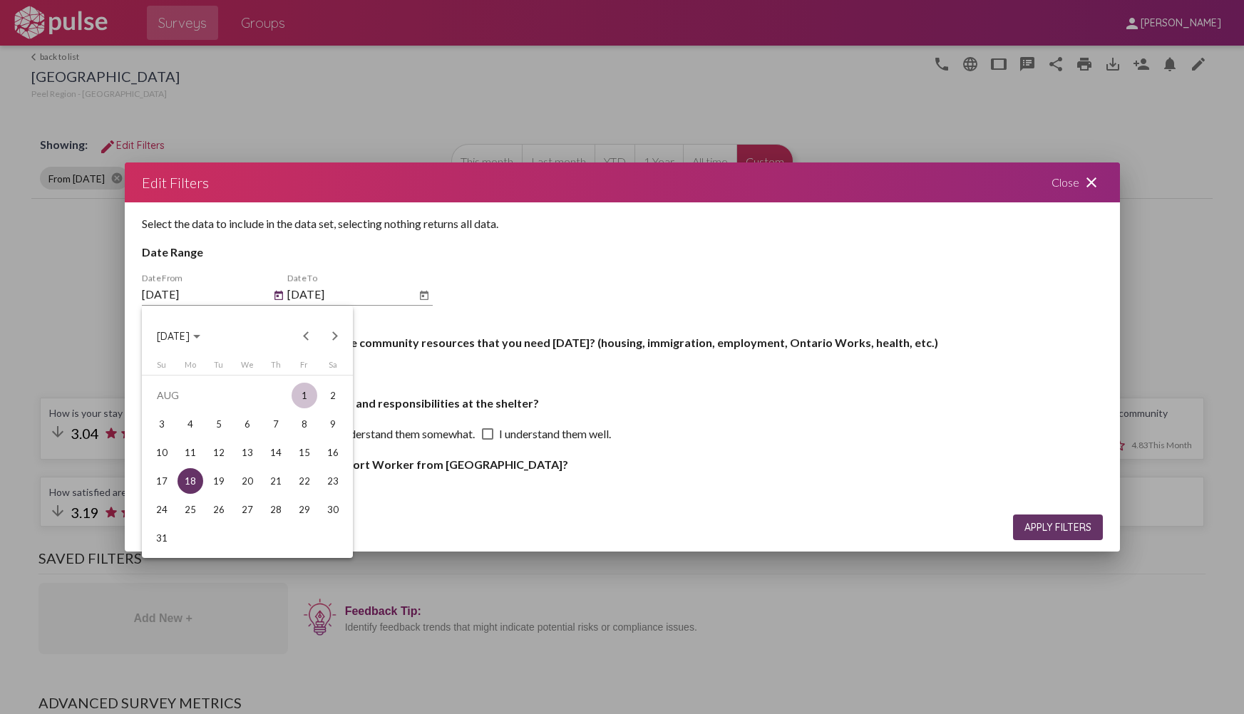
click at [305, 397] on div "1" at bounding box center [305, 396] width 26 height 26
type input "[DATE]"
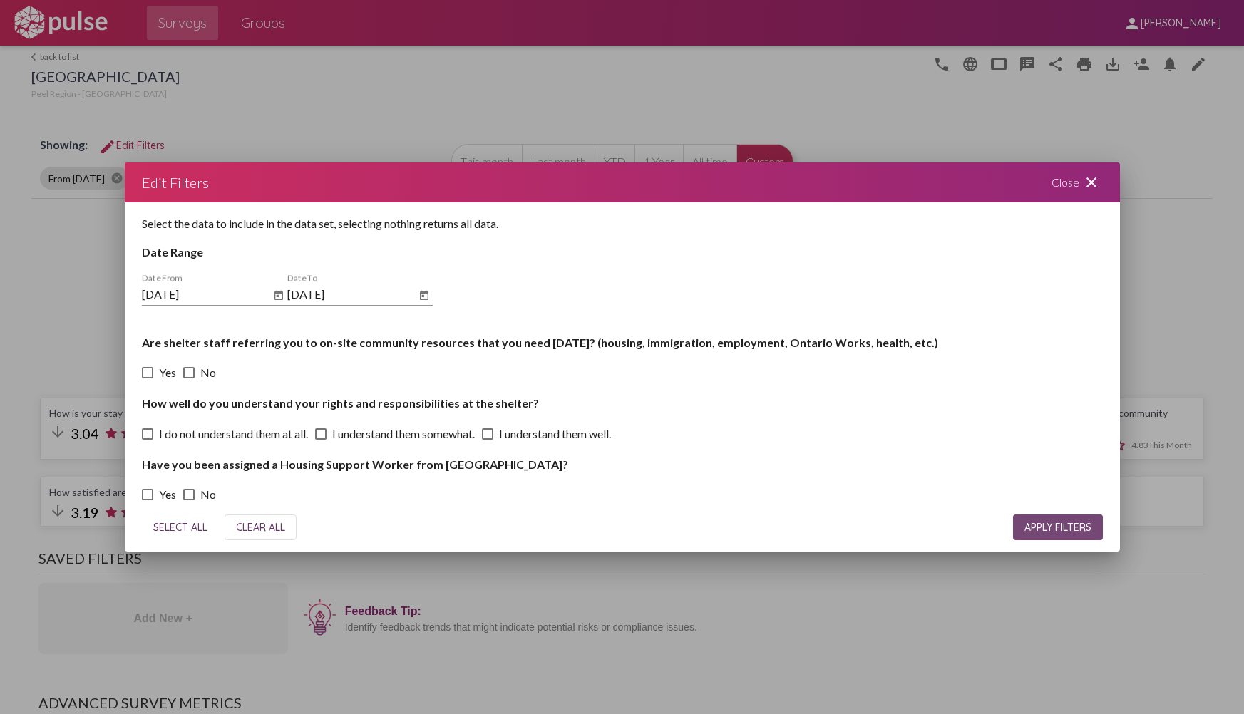
click at [1069, 526] on span "APPLY FILTERS" at bounding box center [1057, 527] width 67 height 13
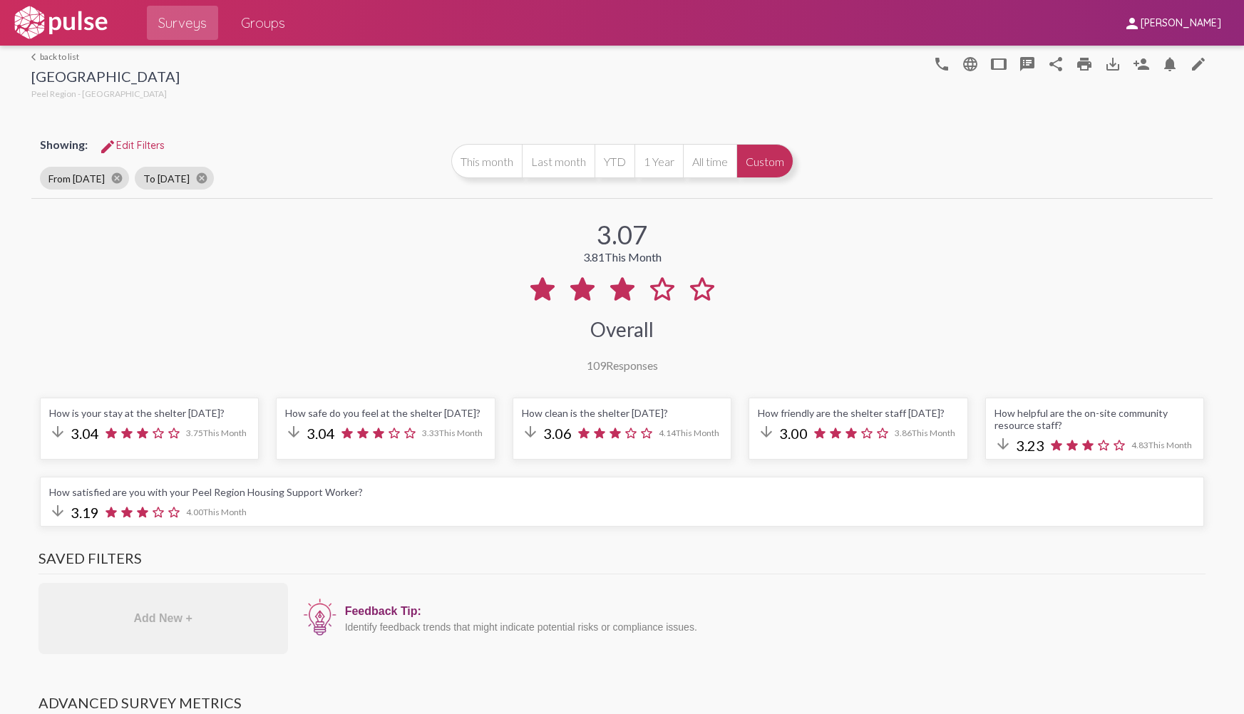
click at [772, 163] on button "Custom" at bounding box center [764, 161] width 57 height 34
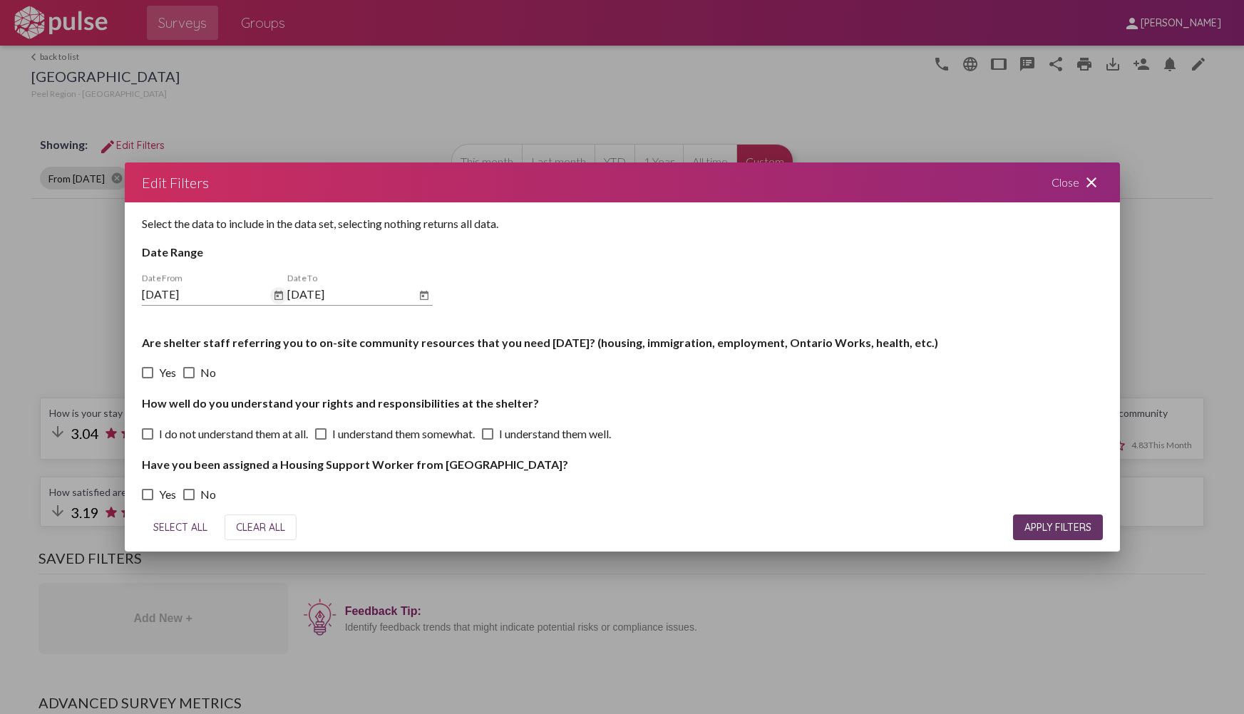
click at [274, 296] on icon "Open calendar" at bounding box center [278, 295] width 11 height 17
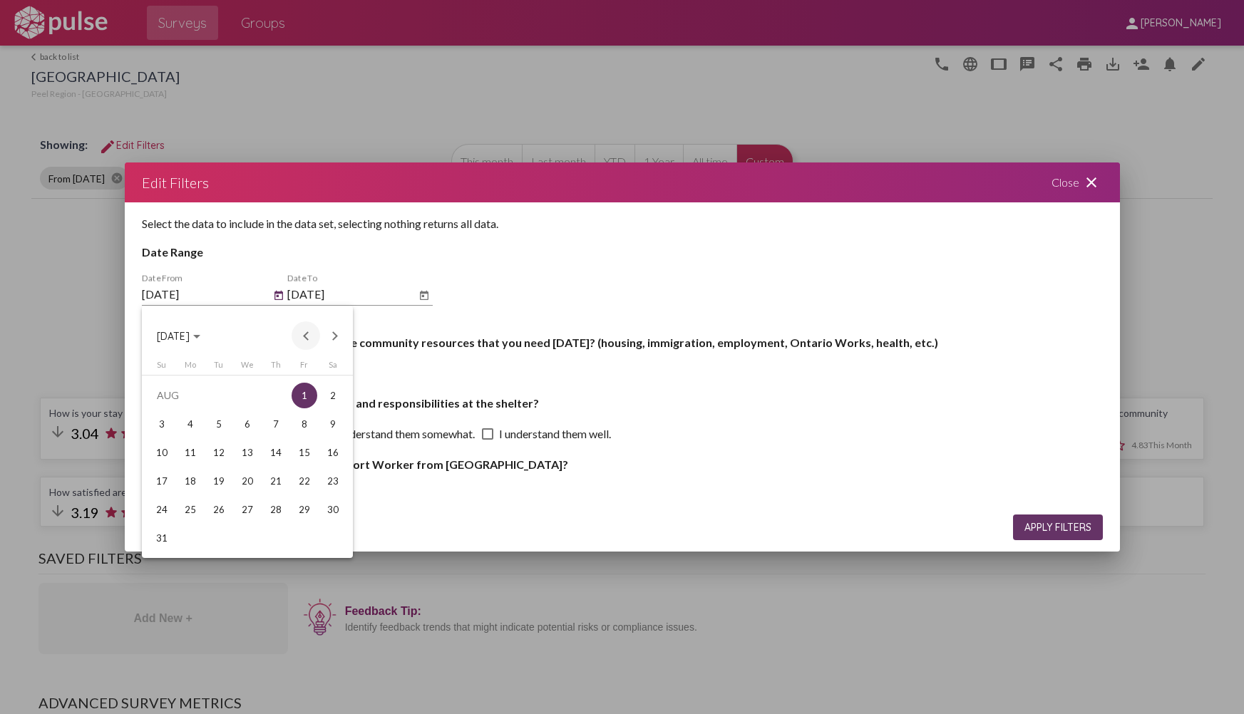
click at [297, 339] on button "Previous month" at bounding box center [306, 335] width 29 height 29
click at [221, 426] on div "1" at bounding box center [219, 424] width 26 height 26
type input "[DATE]"
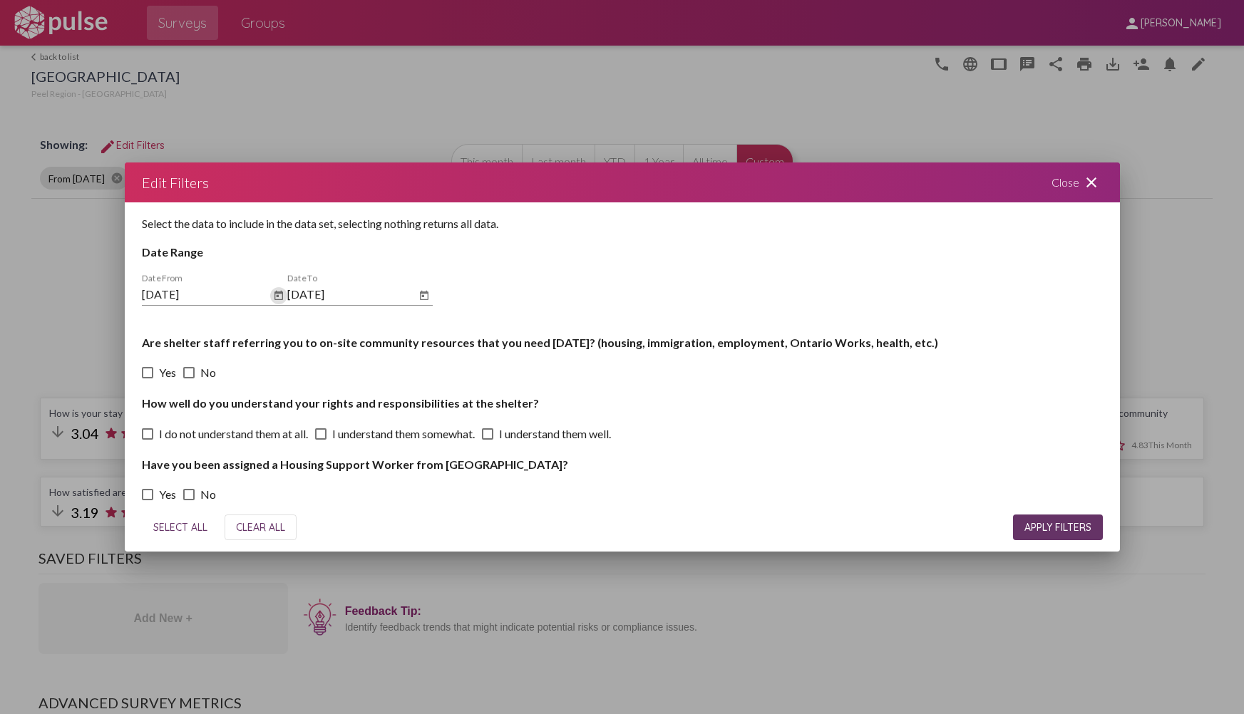
click at [1080, 522] on span "APPLY FILTERS" at bounding box center [1057, 527] width 67 height 13
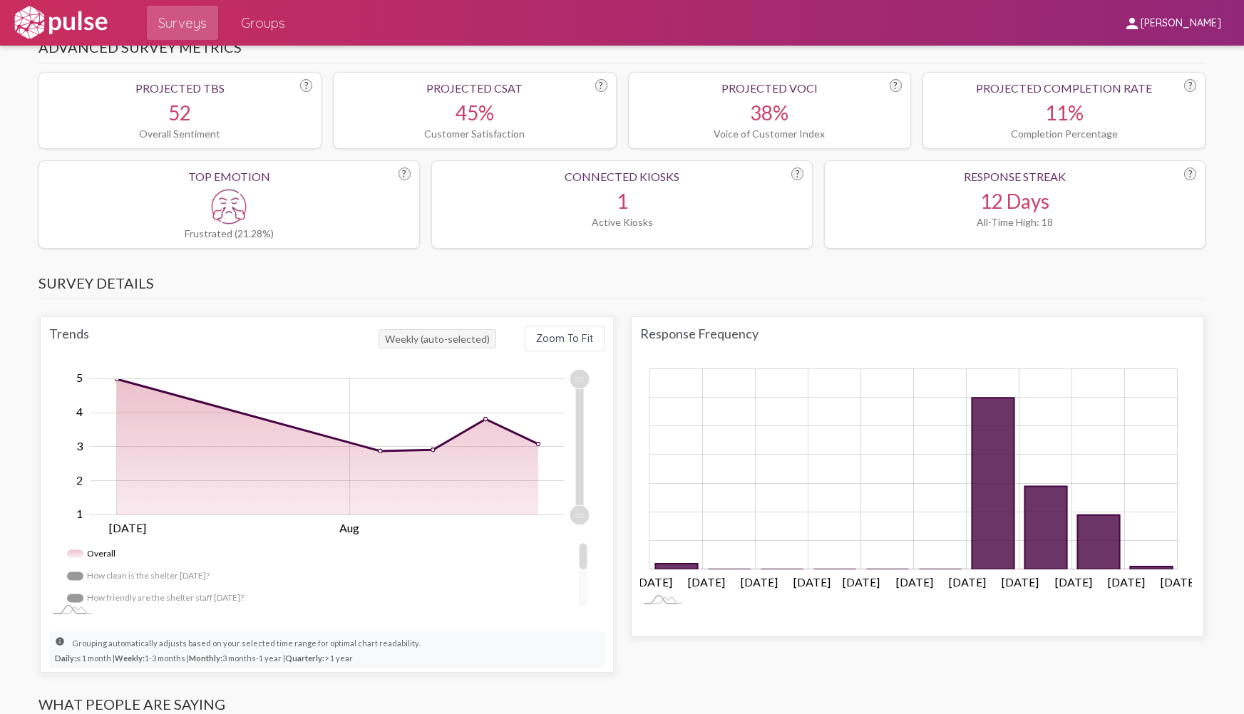
scroll to position [713, 0]
